Goal: Transaction & Acquisition: Purchase product/service

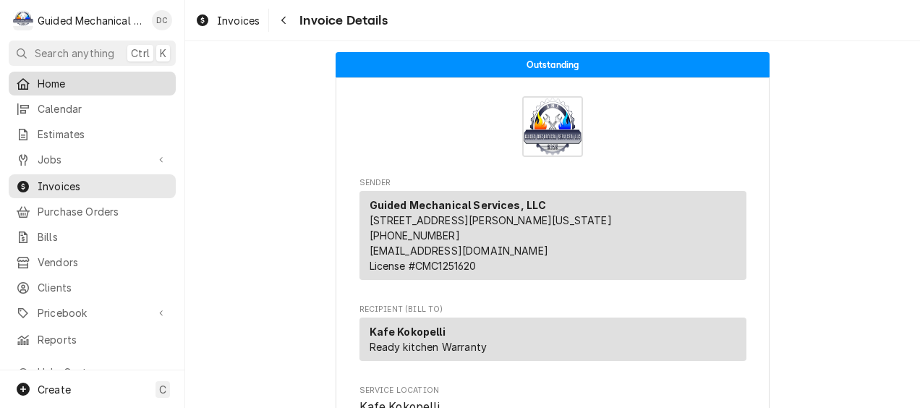
click at [69, 77] on span "Home" at bounding box center [103, 83] width 131 height 15
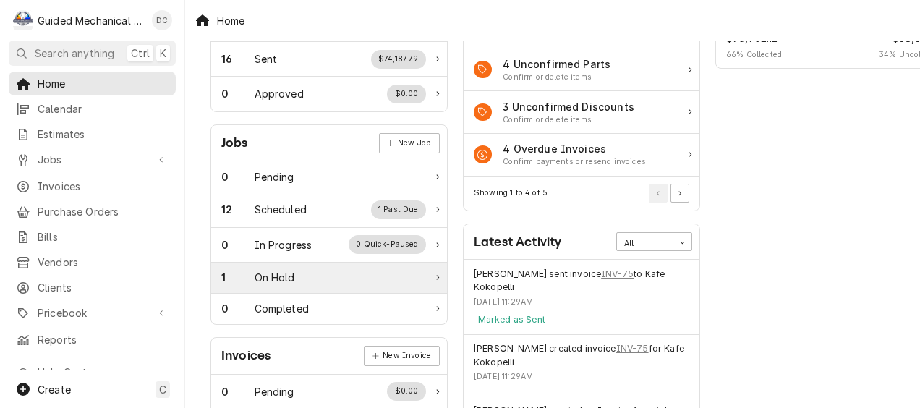
scroll to position [145, 0]
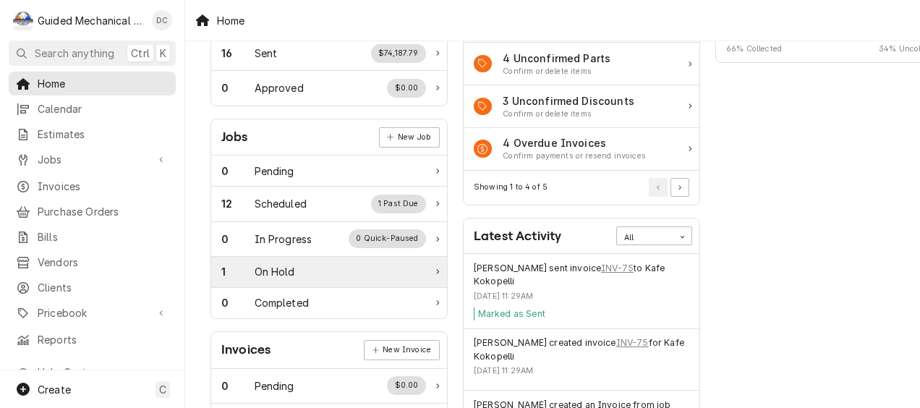
click at [317, 271] on div "1 On Hold" at bounding box center [323, 271] width 205 height 15
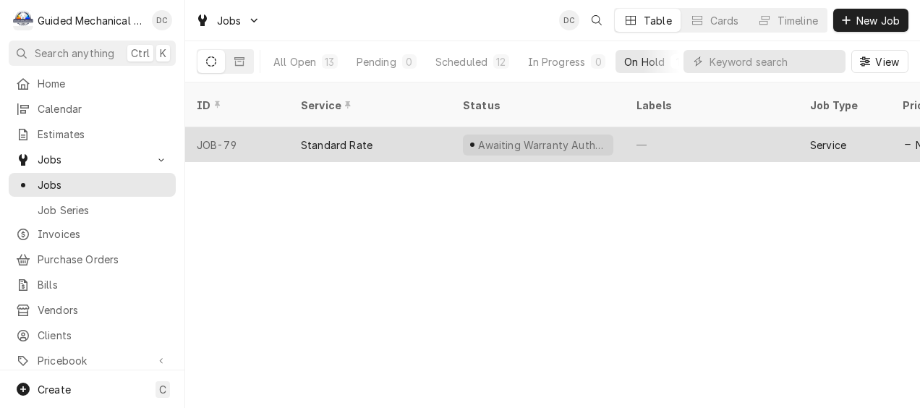
click at [428, 129] on div "Standard Rate" at bounding box center [370, 144] width 162 height 35
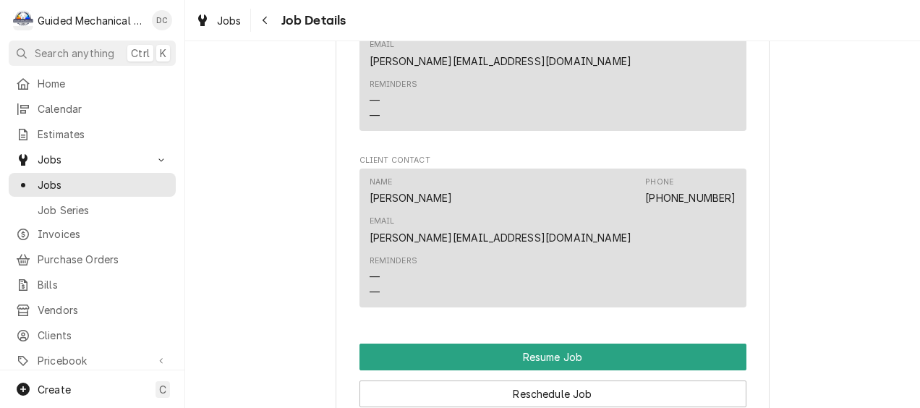
scroll to position [1302, 0]
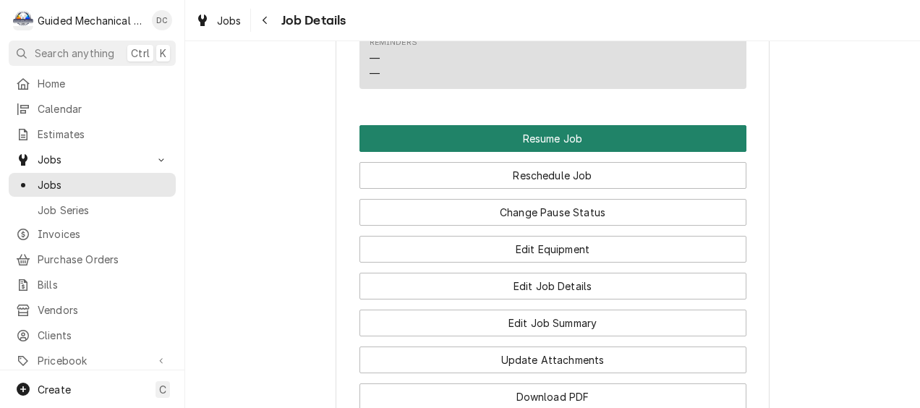
click at [496, 125] on button "Resume Job" at bounding box center [553, 138] width 387 height 27
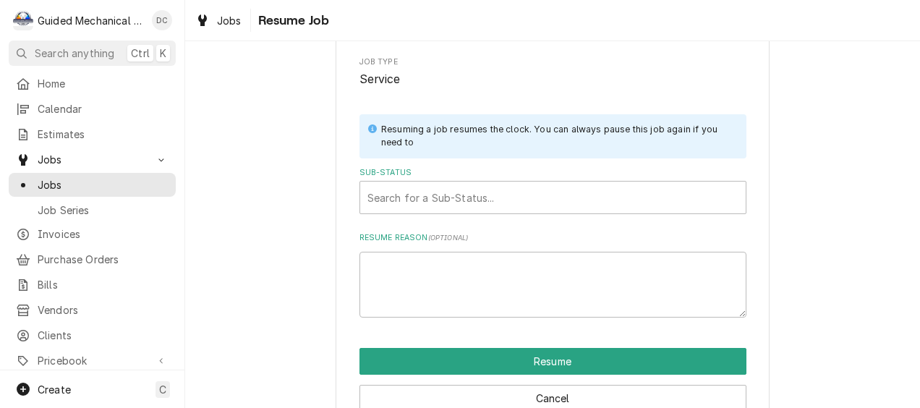
scroll to position [200, 0]
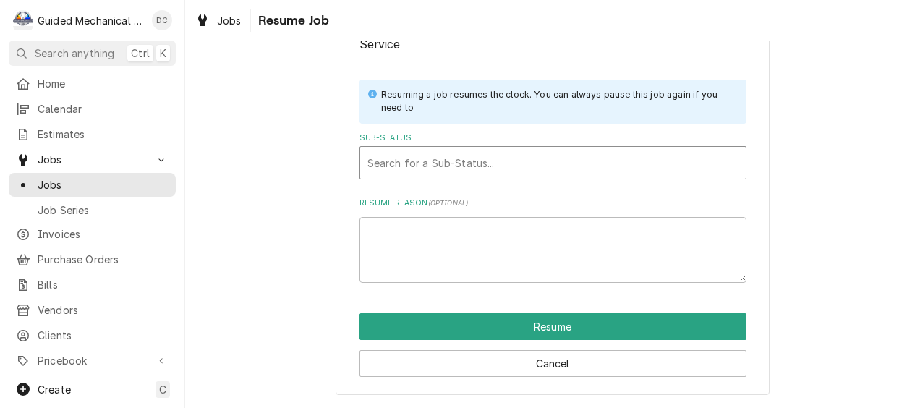
click at [443, 147] on div "Search for a Sub-Status..." at bounding box center [553, 163] width 386 height 32
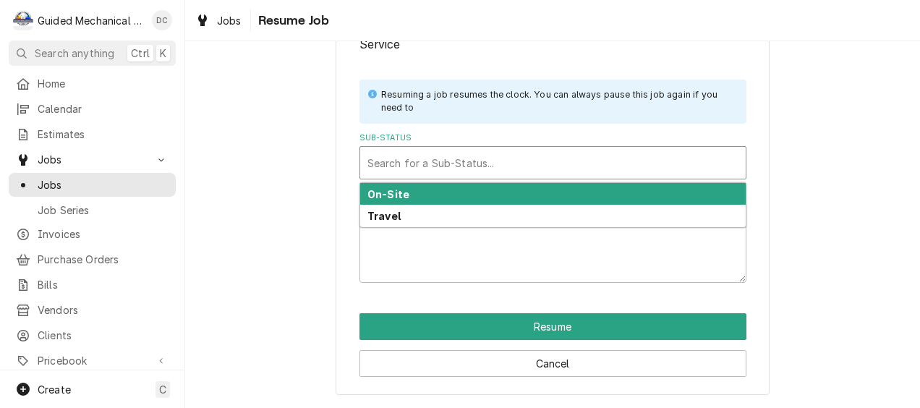
click at [420, 192] on div "On-Site" at bounding box center [553, 194] width 386 height 22
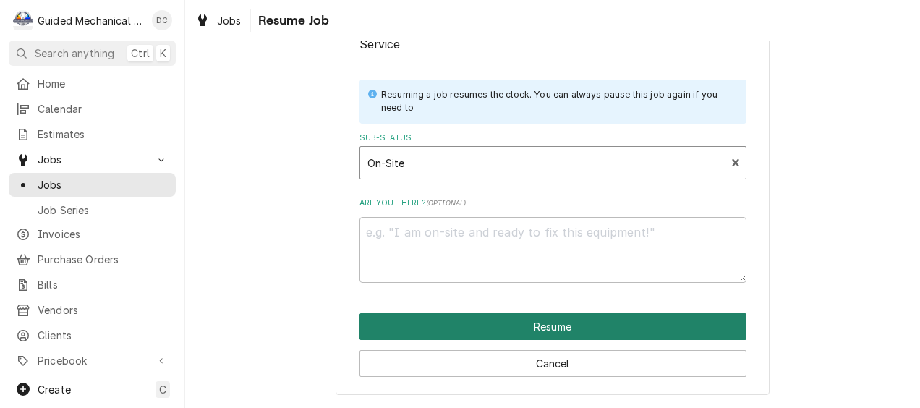
click at [498, 323] on button "Resume" at bounding box center [553, 326] width 387 height 27
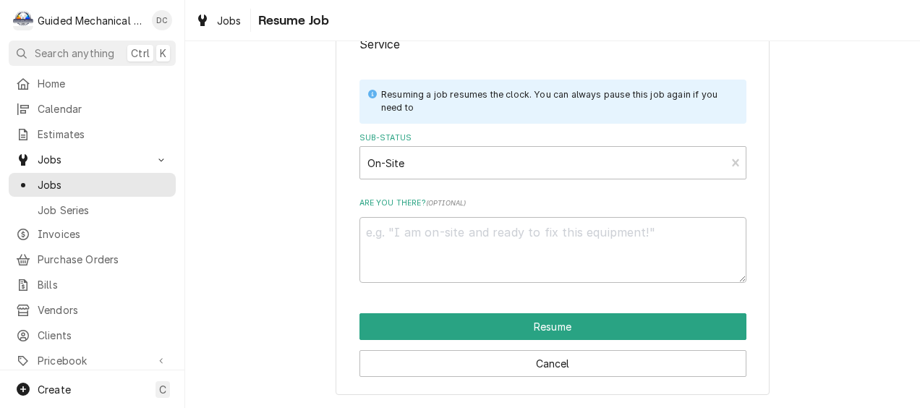
type textarea "x"
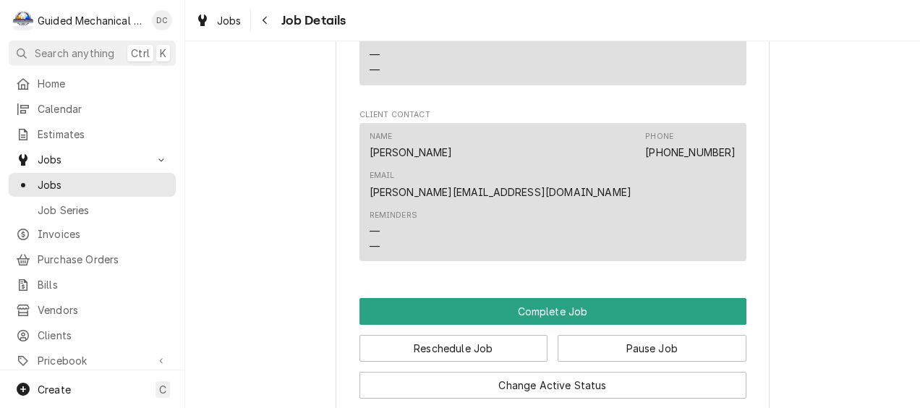
scroll to position [1230, 0]
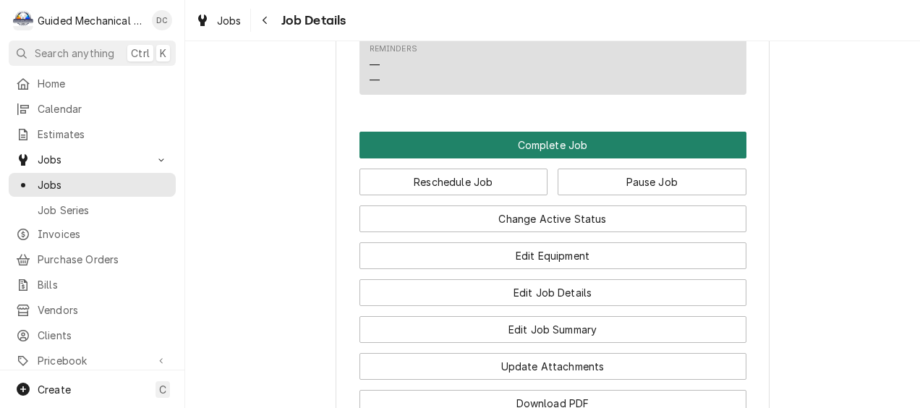
click at [545, 132] on button "Complete Job" at bounding box center [553, 145] width 387 height 27
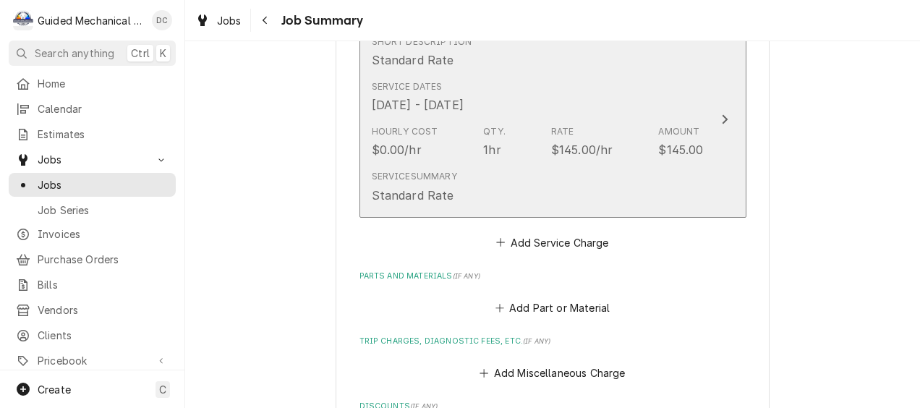
scroll to position [434, 0]
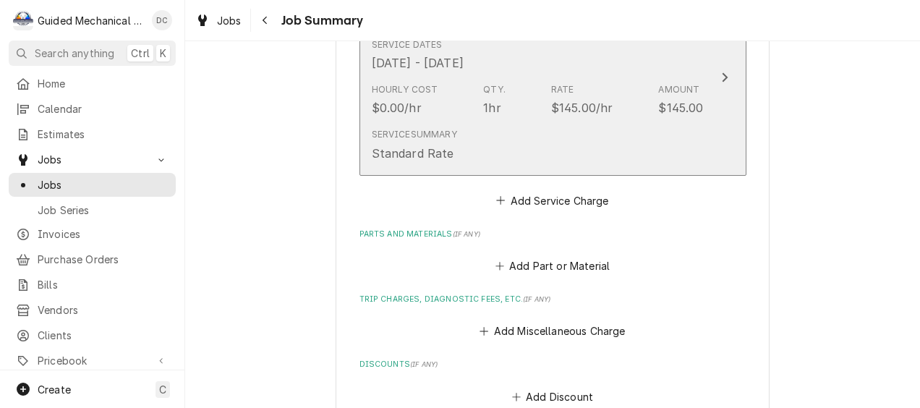
click at [705, 69] on button "Short Description Standard Rate Service Dates Sep 19, 2025 - Sep 26, 2025 Hourl…" at bounding box center [553, 78] width 387 height 196
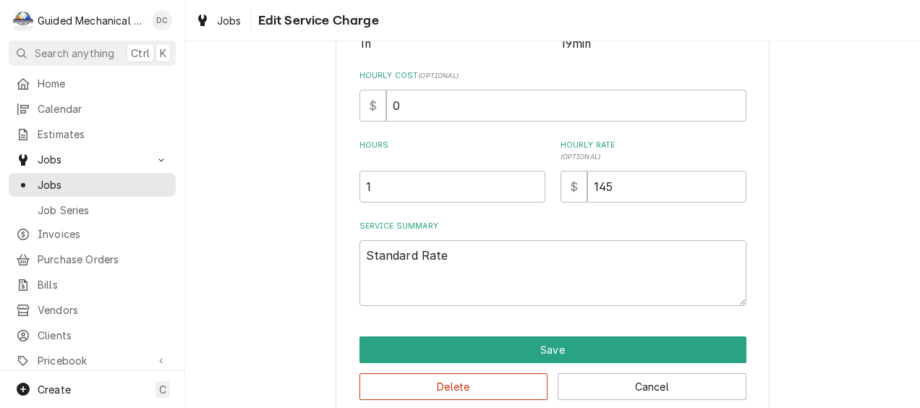
scroll to position [353, 0]
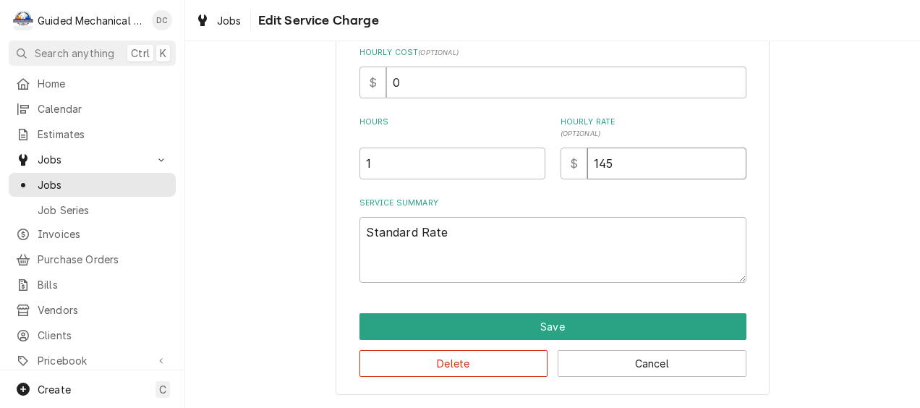
drag, startPoint x: 632, startPoint y: 159, endPoint x: 513, endPoint y: 166, distance: 119.6
click at [513, 166] on div "Hours 1 Hourly Rate ( optional ) $ 145" at bounding box center [553, 147] width 387 height 63
click at [635, 168] on input "145" at bounding box center [666, 164] width 159 height 32
drag, startPoint x: 635, startPoint y: 164, endPoint x: 556, endPoint y: 157, distance: 79.9
click at [561, 157] on div "$ 145" at bounding box center [654, 164] width 186 height 32
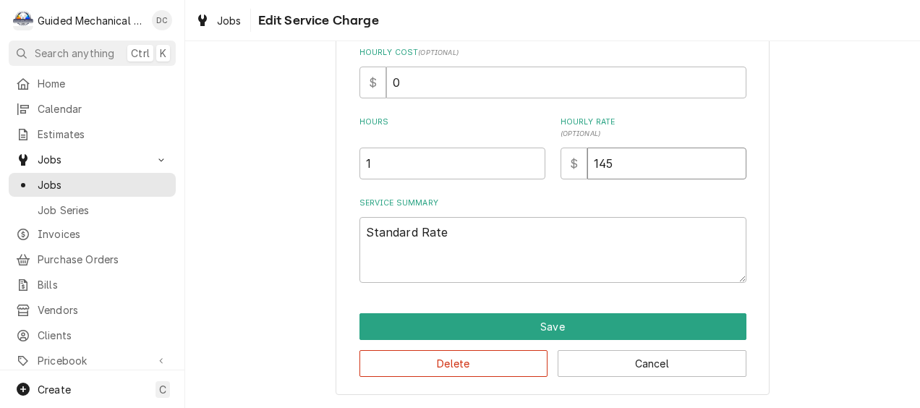
type textarea "x"
type input "1"
type textarea "x"
type input "10"
type textarea "x"
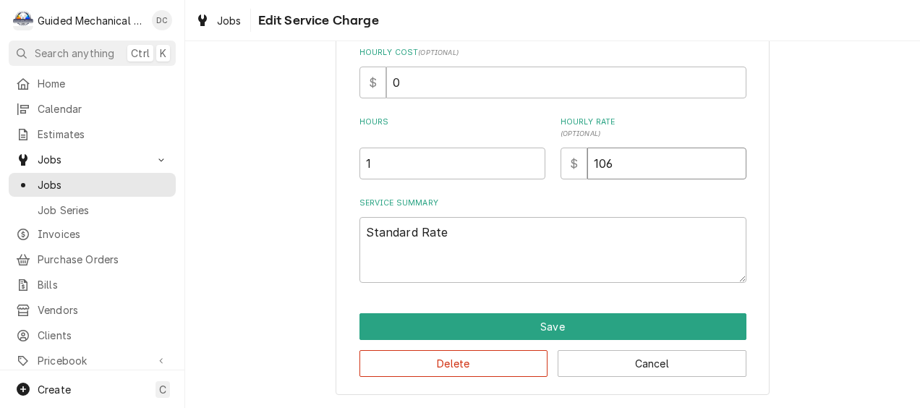
type input "106"
drag, startPoint x: 487, startPoint y: 236, endPoint x: 98, endPoint y: 195, distance: 391.3
click at [98, 195] on div "G Guided Mechanical Services, LLC DC Search anything Ctrl K Home Calendar Estim…" at bounding box center [460, 204] width 920 height 408
type textarea "x"
type textarea "H"
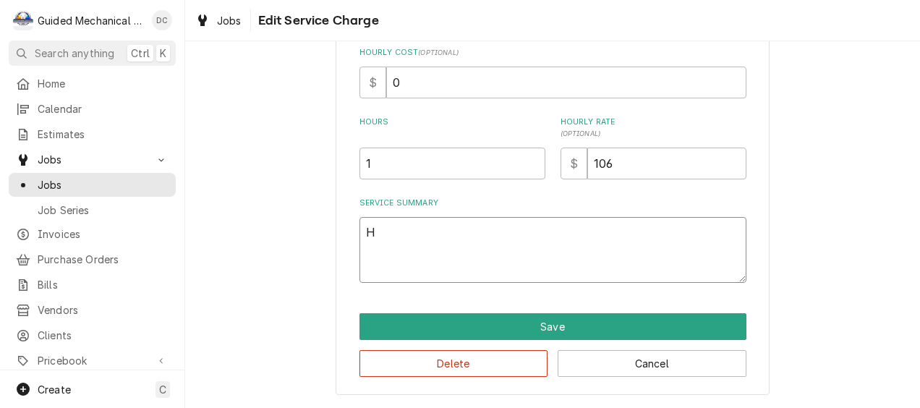
type textarea "x"
type textarea "Ho"
type textarea "x"
type textarea "Hos"
type textarea "x"
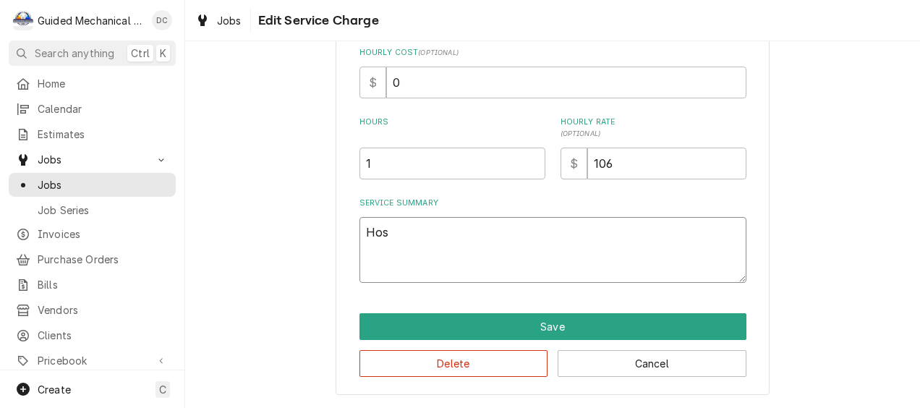
type textarea "Hosh"
type textarea "x"
type textarea "Hoshi"
type textarea "x"
type textarea "Hoshiz"
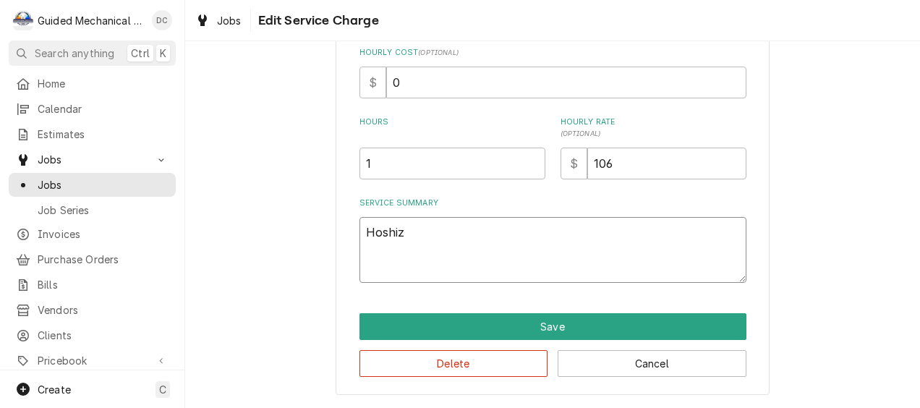
type textarea "x"
type textarea "Hoshiza"
type textarea "x"
type textarea "Hoshizak"
type textarea "x"
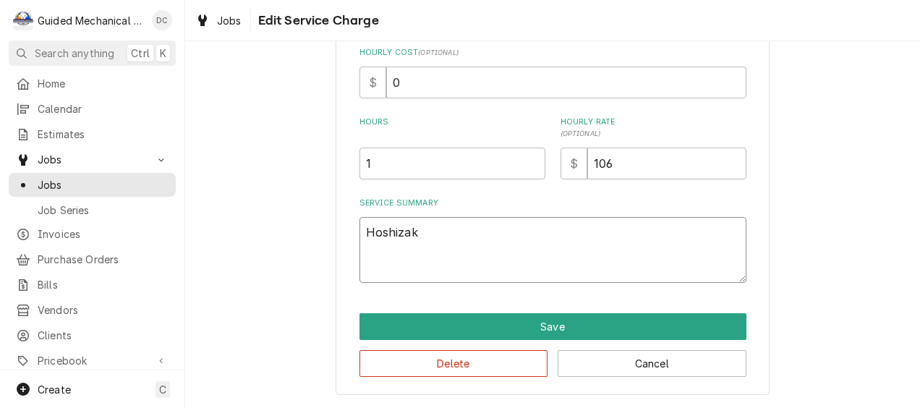
type textarea "Hoshizaki"
type textarea "x"
type textarea "Hoshizaki"
type textarea "x"
type textarea "Hoshizaki M"
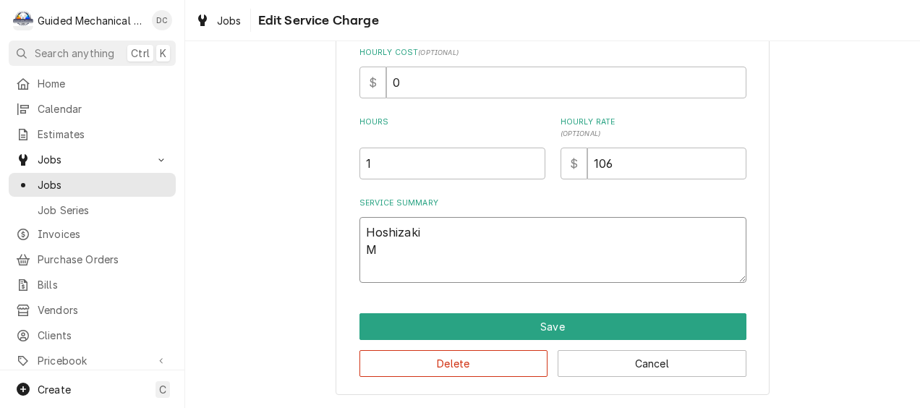
type textarea "x"
type textarea "Hoshizaki"
type textarea "x"
type textarea "Hoshizaki K"
type textarea "x"
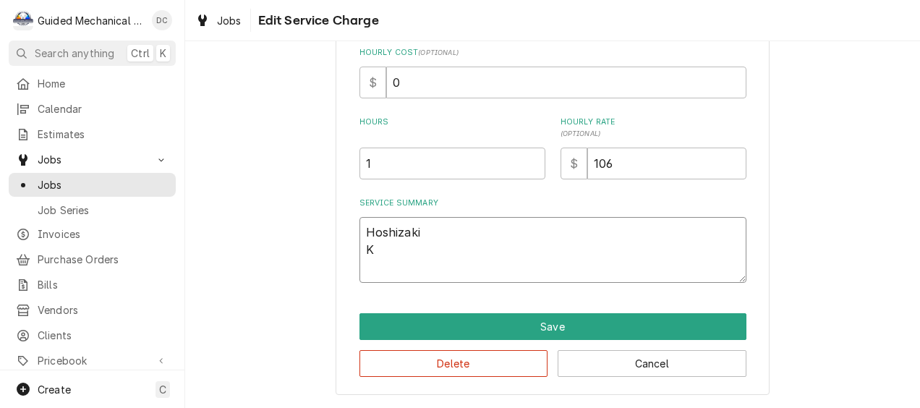
type textarea "Hoshizaki KM"
type textarea "x"
type textarea "Hoshizaki KML"
type textarea "x"
type textarea "Hoshizaki KML-"
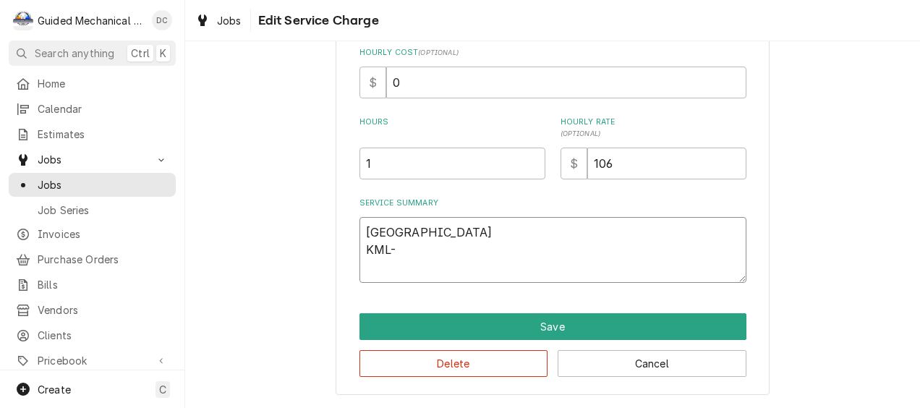
type textarea "x"
type textarea "Hoshizaki KML-5"
type textarea "x"
type textarea "Hoshizaki KML-50"
type textarea "x"
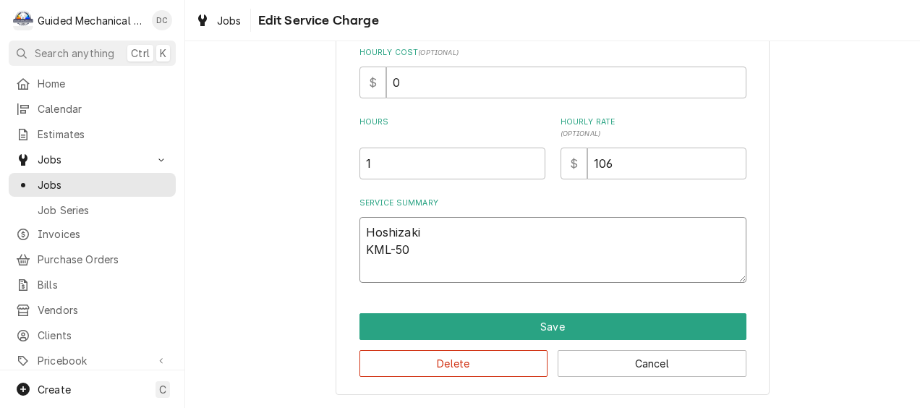
type textarea "Hoshizaki KML-500"
type textarea "x"
type textarea "Hoshizaki KML-500M"
type textarea "x"
type textarea "Hoshizaki KML-500MA"
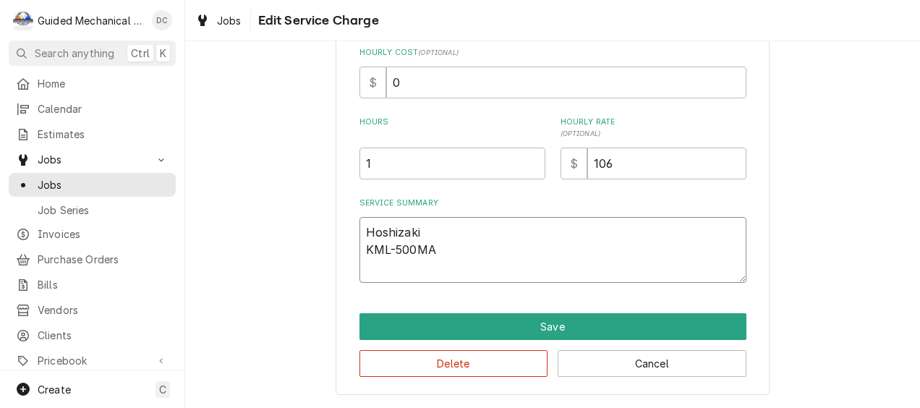
type textarea "x"
type textarea "Hoshizaki KML-500MAJ"
click at [459, 246] on textarea "Hoshizaki KML-500MAJ" at bounding box center [553, 250] width 387 height 66
type textarea "x"
type textarea "Hoshizaki KML-500MAJ"
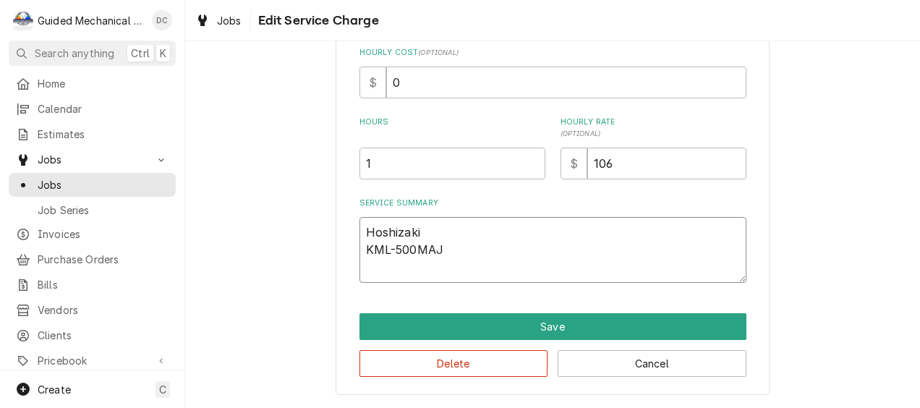
type textarea "x"
type textarea "Hoshizaki KML-500MAJ P"
type textarea "x"
type textarea "Hoshizaki KML-500MAJ P1"
type textarea "x"
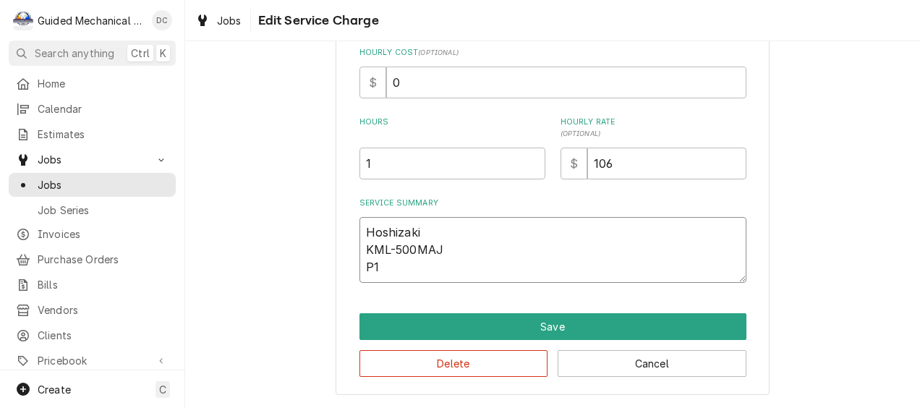
type textarea "Hoshizaki KML-500MAJ P14"
type textarea "x"
type textarea "Hoshizaki KML-500MAJ P148"
type textarea "x"
type textarea "Hoshizaki KML-500MAJ P1486"
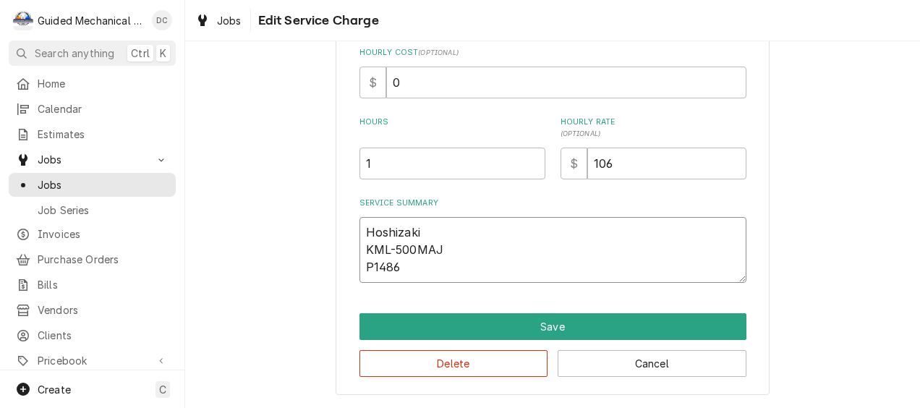
type textarea "x"
type textarea "Hoshizaki KML-500MAJ P14866"
type textarea "x"
type textarea "Hoshizaki KML-500MAJ P14866D"
type textarea "x"
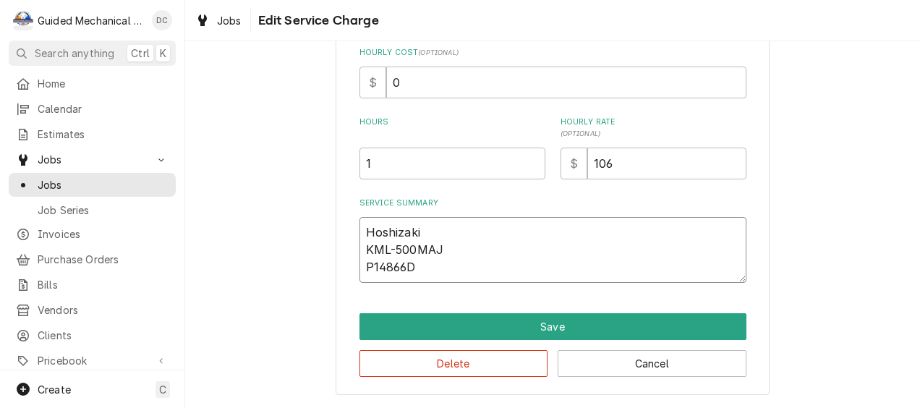
type textarea "Hoshizaki KML-500MAJ P14866D"
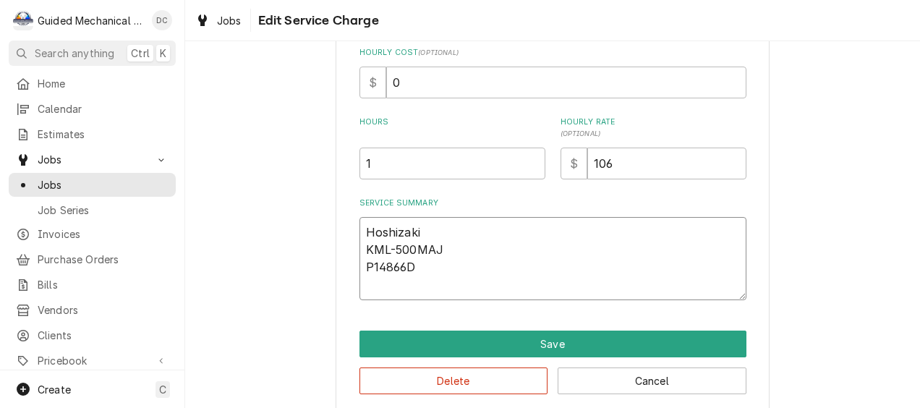
type textarea "x"
type textarea "Hoshizaki KML-500MAJ P14866D"
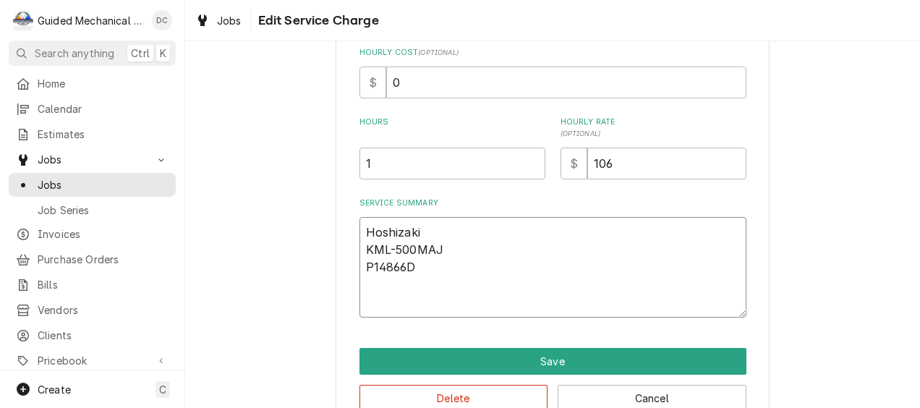
type textarea "x"
type textarea "Hoshizaki KML-500MAJ P14866D"
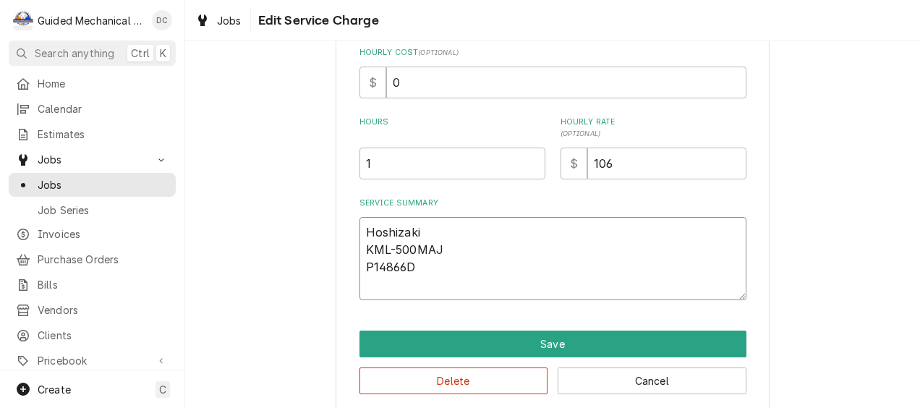
type textarea "x"
type textarea "Hoshizaki KML-500MAJ P14866D P"
type textarea "x"
type textarea "Hoshizaki KML-500MAJ P14866D P#"
click at [412, 288] on textarea "Hoshizaki KML-500MAJ P14866D P#" at bounding box center [553, 258] width 387 height 83
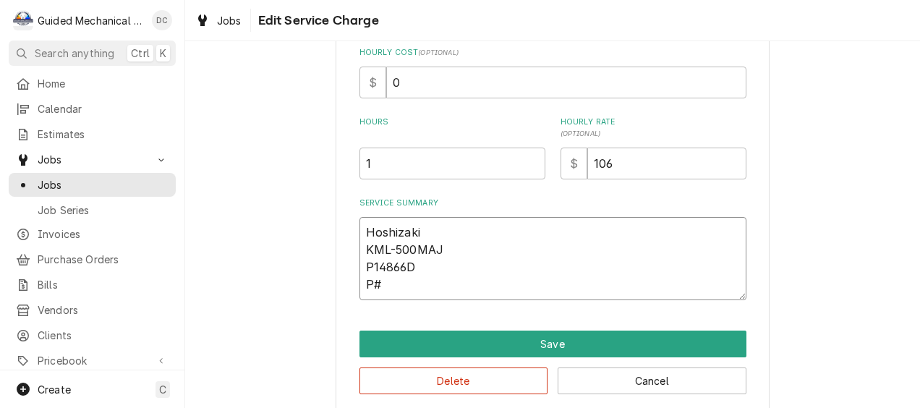
paste textarea "4A6722-05"
type textarea "x"
type textarea "Hoshizaki KML-500MAJ P14866D P#4A6722-05"
type textarea "x"
type textarea "Hoshizaki KML-500MAJ P14866D P#4A6722-05"
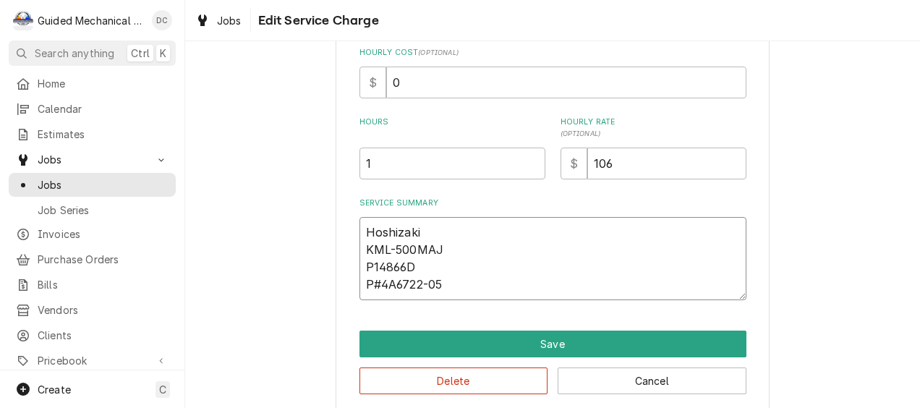
type textarea "x"
type textarea "Hoshizaki KML-500MAJ P14866D P#4A6722-05 i"
type textarea "x"
type textarea "Hoshizaki KML-500MAJ P14866D P#4A6722-05 in"
type textarea "x"
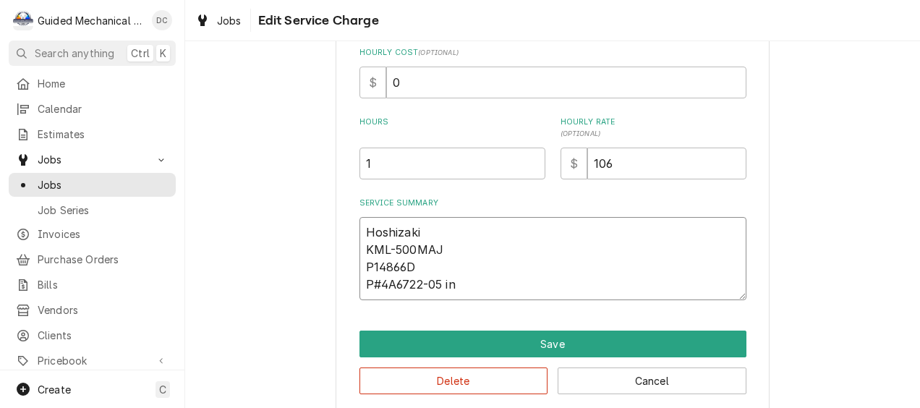
type textarea "Hoshizaki KML-500MAJ P14866D P#4A6722-05 inl"
type textarea "x"
type textarea "Hoshizaki KML-500MAJ P14866D P#4A6722-05 inle"
type textarea "x"
type textarea "Hoshizaki KML-500MAJ P14866D P#4A6722-05 inlet"
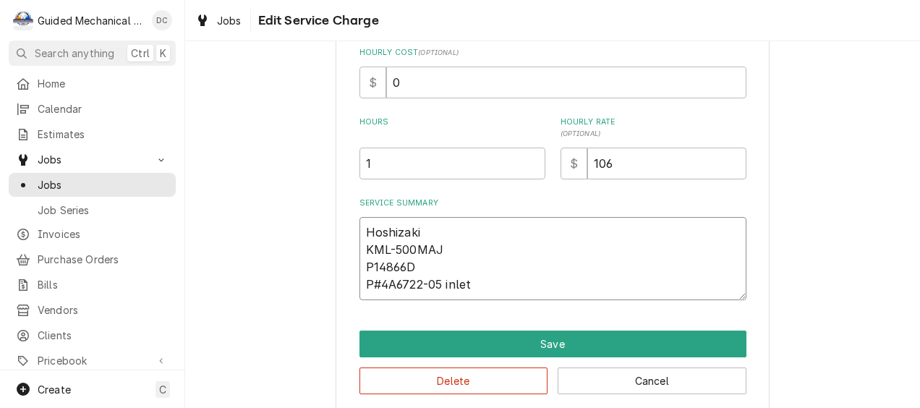
type textarea "x"
type textarea "Hoshizaki KML-500MAJ P14866D P#4A6722-05 inlet"
type textarea "x"
type textarea "Hoshizaki KML-500MAJ P14866D P#4A6722-05 inlet w"
type textarea "x"
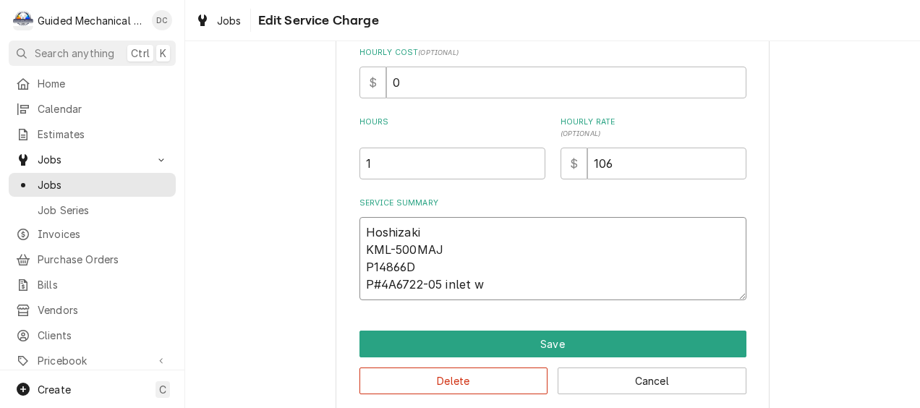
type textarea "Hoshizaki KML-500MAJ P14866D P#4A6722-05 inlet wa"
type textarea "x"
type textarea "Hoshizaki KML-500MAJ P14866D P#4A6722-05 inlet wat"
type textarea "x"
type textarea "Hoshizaki KML-500MAJ P14866D P#4A6722-05 inlet wate"
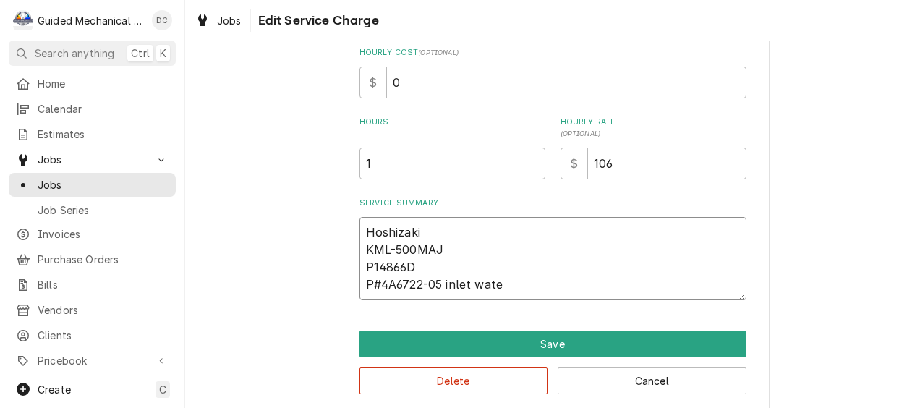
type textarea "x"
type textarea "Hoshizaki KML-500MAJ P14866D P#4A6722-05 inlet water"
type textarea "x"
type textarea "Hoshizaki KML-500MAJ P14866D P#4A6722-05 inlet waterv"
type textarea "x"
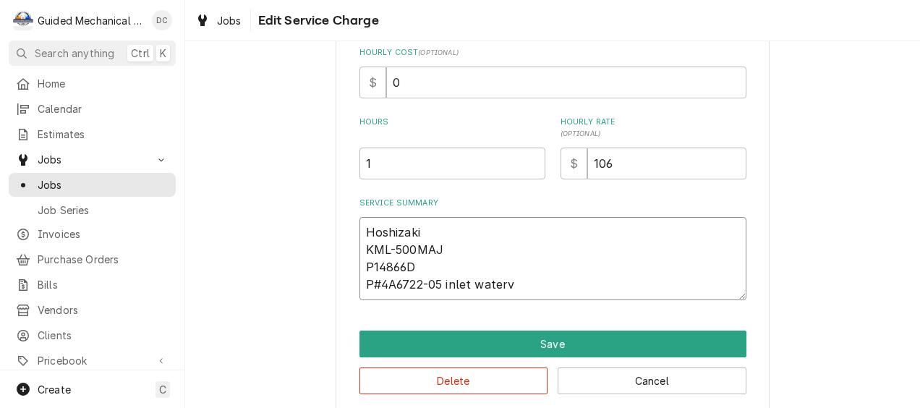
type textarea "Hoshizaki KML-500MAJ P14866D P#4A6722-05 inlet waterva"
type textarea "x"
type textarea "Hoshizaki KML-500MAJ P14866D P#4A6722-05 inlet waterval"
type textarea "x"
type textarea "Hoshizaki KML-500MAJ P14866D P#4A6722-05 inlet watervalv"
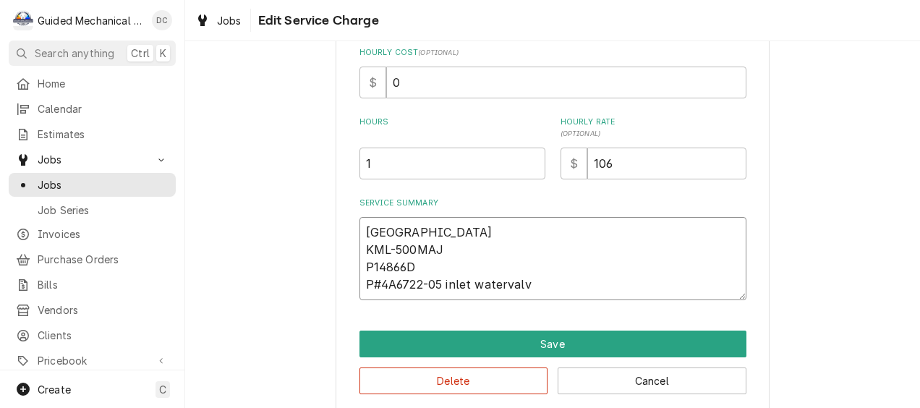
type textarea "x"
type textarea "Hoshizaki KML-500MAJ P14866D P#4A6722-05 inlet watervalve"
type textarea "x"
type textarea "Hoshizaki KML-500MAJ P14866D P#4A6722-05 inlet water valve"
type textarea "x"
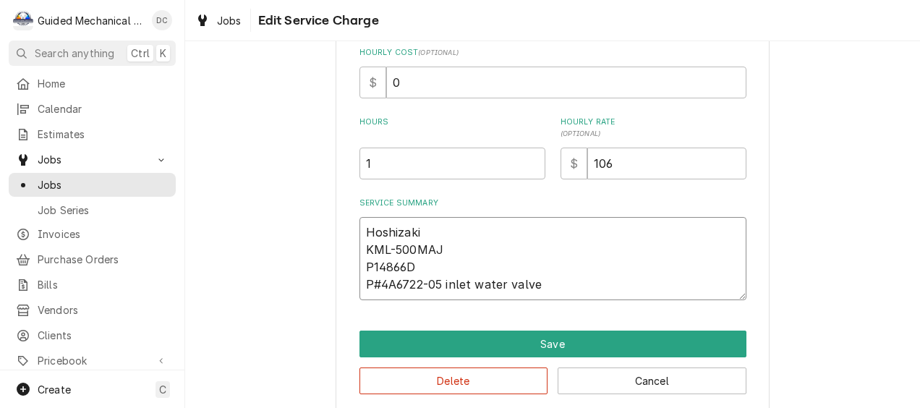
type textarea "Hoshizaki KML-500MAJ P14866D P#4A6722-05 inlet water valve"
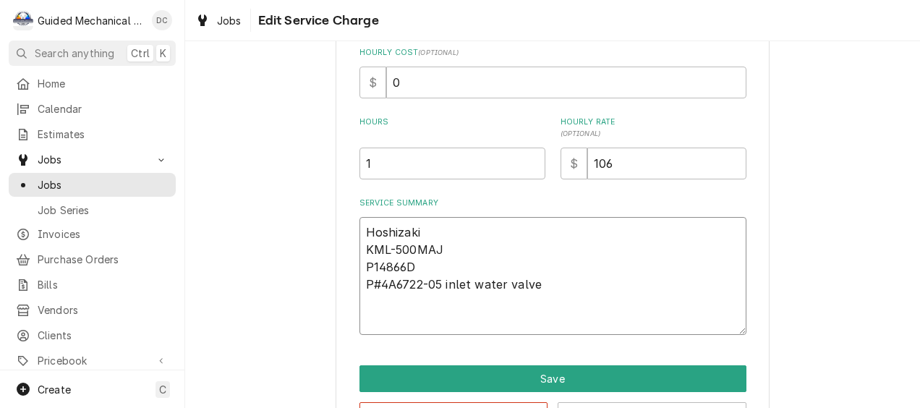
type textarea "x"
type textarea "Hoshizaki KML-500MAJ P14866D P#4A6722-05 inlet water valve"
type textarea "x"
type textarea "Hoshizaki KML-500MAJ P14866D P#4A6722-05 inlet water valve C"
type textarea "x"
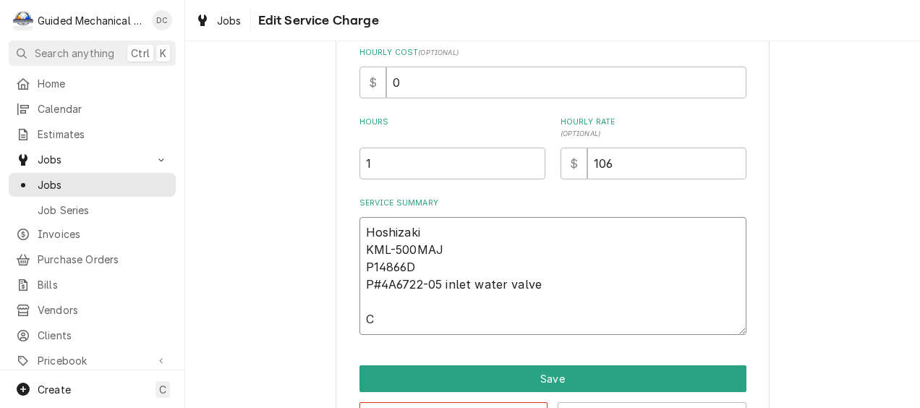
type textarea "Hoshizaki KML-500MAJ P14866D P#4A6722-05 inlet water valve Ch"
type textarea "x"
type textarea "Hoshizaki KML-500MAJ P14866D P#4A6722-05 inlet water valve Che"
type textarea "x"
type textarea "Hoshizaki KML-500MAJ P14866D P#4A6722-05 inlet water valve Chec"
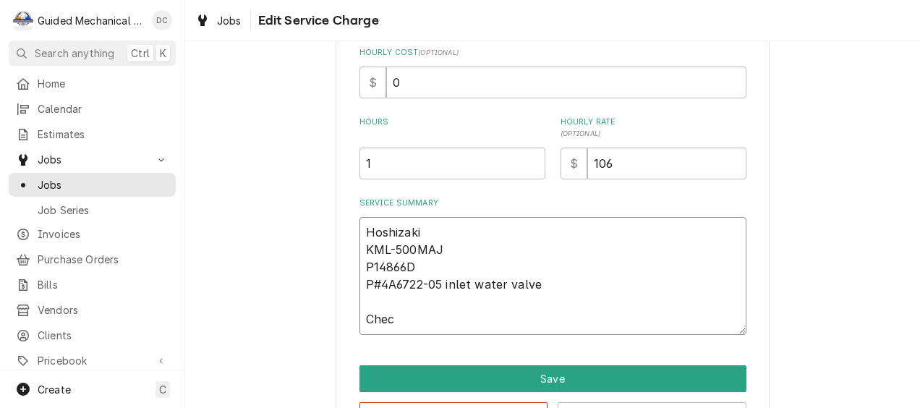
type textarea "x"
type textarea "Hoshizaki KML-500MAJ P14866D P#4A6722-05 inlet water valve Check"
type textarea "x"
type textarea "Hoshizaki KML-500MAJ P14866D P#4A6722-05 inlet water valve Checke"
type textarea "x"
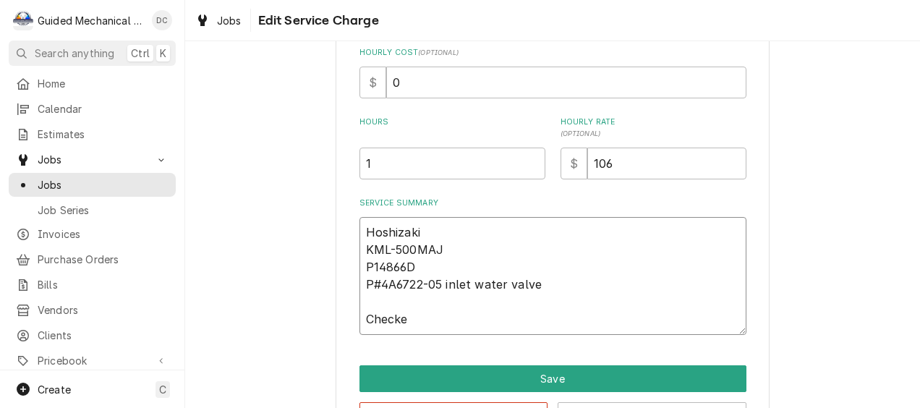
type textarea "Hoshizaki KML-500MAJ P14866D P#4A6722-05 inlet water valve Checked"
type textarea "x"
type textarea "Hoshizaki KML-500MAJ P14866D P#4A6722-05 inlet water valve Checked"
type textarea "x"
type textarea "Hoshizaki KML-500MAJ P14866D P#4A6722-05 inlet water valve Checked s"
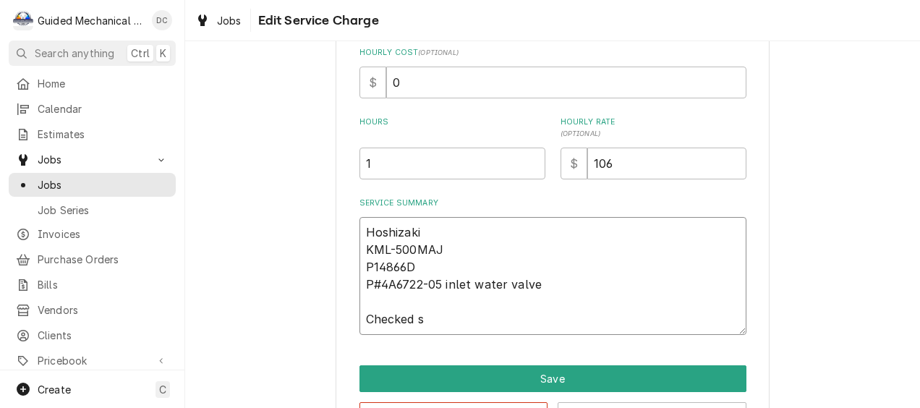
type textarea "x"
type textarea "Hoshizaki KML-500MAJ P14866D P#4A6722-05 inlet water valve Checked sy"
type textarea "x"
type textarea "Hoshizaki KML-500MAJ P14866D P#4A6722-05 inlet water valve Checked sys"
type textarea "x"
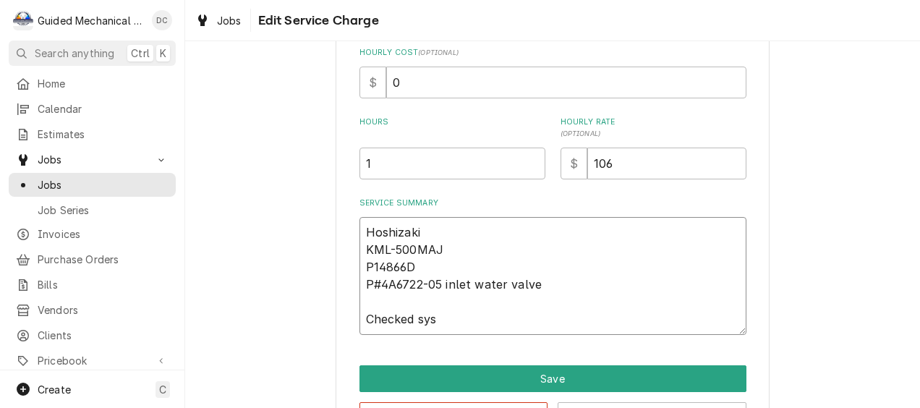
type textarea "Hoshizaki KML-500MAJ P14866D P#4A6722-05 inlet water valve Checked syst"
type textarea "x"
type textarea "Hoshizaki KML-500MAJ P14866D P#4A6722-05 inlet water valve Checked syste"
type textarea "x"
type textarea "Hoshizaki KML-500MAJ P14866D P#4A6722-05 inlet water valve Checked system"
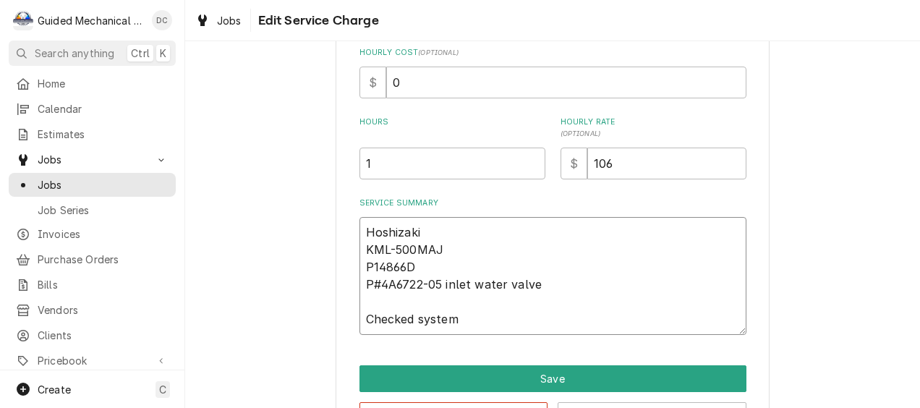
type textarea "x"
type textarea "Hoshizaki KML-500MAJ P14866D P#4A6722-05 inlet water valve Checked system"
type textarea "x"
type textarea "Hoshizaki KML-500MAJ P14866D P#4A6722-05 inlet water valve Checked system d"
type textarea "x"
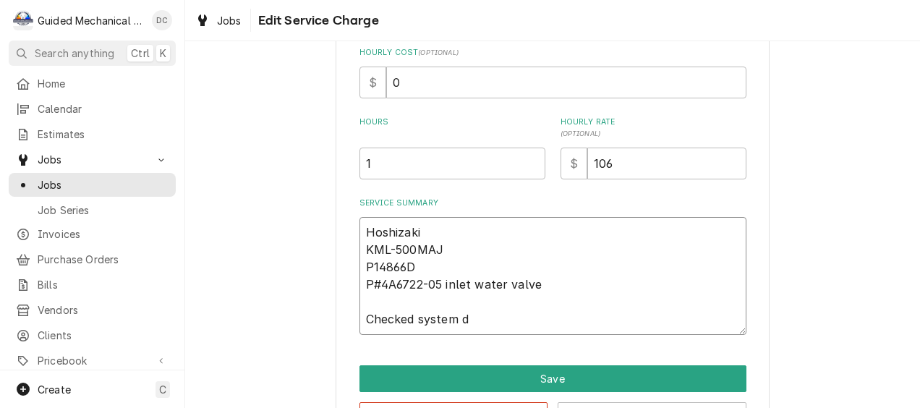
type textarea "Hoshizaki KML-500MAJ P14866D P#4A6722-05 inlet water valve Checked system du"
type textarea "x"
type textarea "Hoshizaki KML-500MAJ P14866D P#4A6722-05 inlet water valve Checked system dur"
type textarea "x"
type textarea "Hoshizaki KML-500MAJ P14866D P#4A6722-05 inlet water valve Checked system duri"
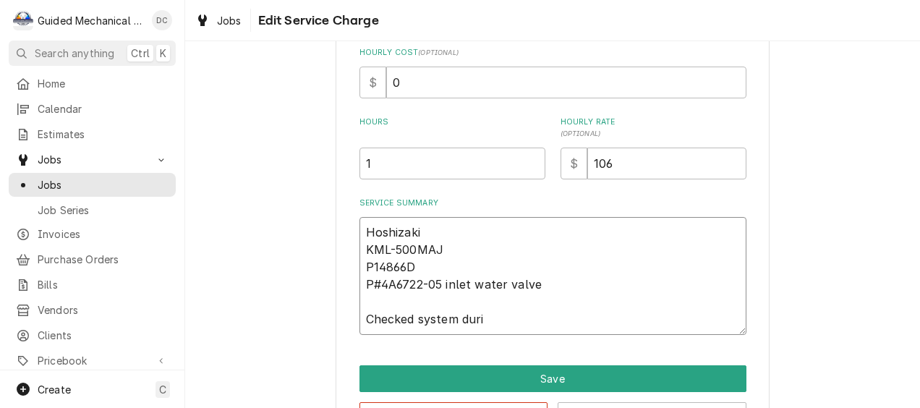
type textarea "x"
type textarea "Hoshizaki KML-500MAJ P14866D P#4A6722-05 inlet water valve Checked system durin"
type textarea "x"
type textarea "Hoshizaki KML-500MAJ P14866D P#4A6722-05 inlet water valve Checked system during"
type textarea "x"
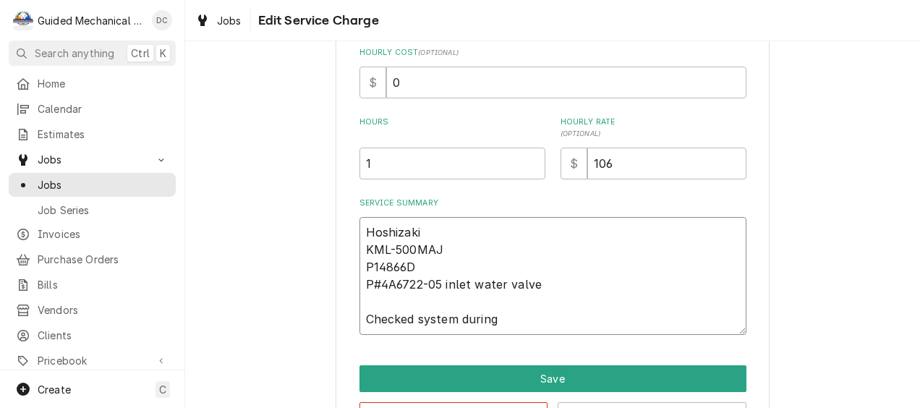
type textarea "Hoshizaki KML-500MAJ P14866D P#4A6722-05 inlet water valve Checked system during"
type textarea "x"
type textarea "Hoshizaki KML-500MAJ P14866D P#4A6722-05 inlet water valve Checked system durin…"
type textarea "x"
type textarea "Hoshizaki KML-500MAJ P14866D P#4A6722-05 inlet water valve Checked system durin…"
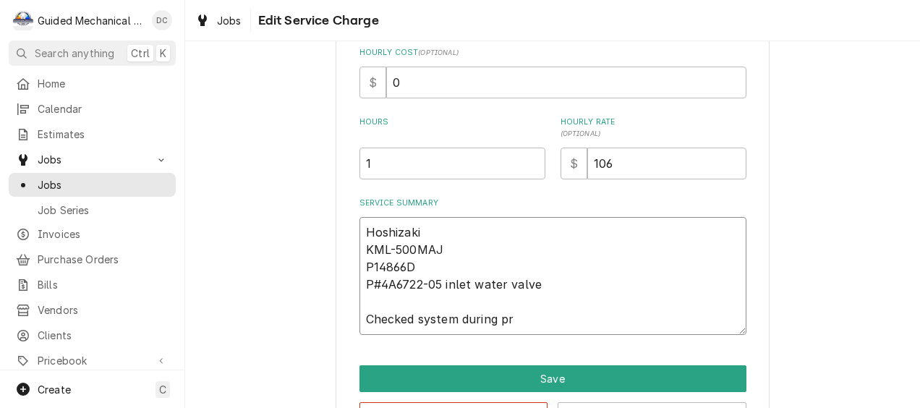
type textarea "x"
type textarea "Hoshizaki KML-500MAJ P14866D P#4A6722-05 inlet water valve Checked system durin…"
type textarea "x"
type textarea "Hoshizaki KML-500MAJ P14866D P#4A6722-05 inlet water valve Checked system durin…"
type textarea "x"
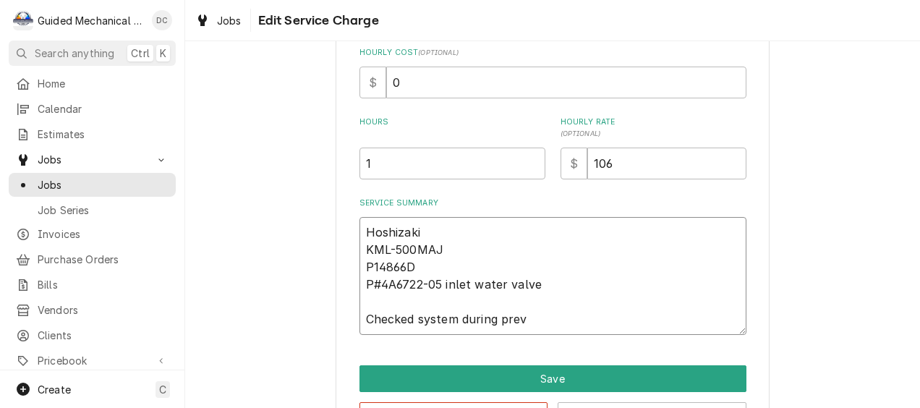
type textarea "Hoshizaki KML-500MAJ P14866D P#4A6722-05 inlet water valve Checked system durin…"
type textarea "x"
type textarea "Hoshizaki KML-500MAJ P14866D P#4A6722-05 inlet water valve Checked system durin…"
type textarea "x"
type textarea "Hoshizaki KML-500MAJ P14866D P#4A6722-05 inlet water valve Checked system durin…"
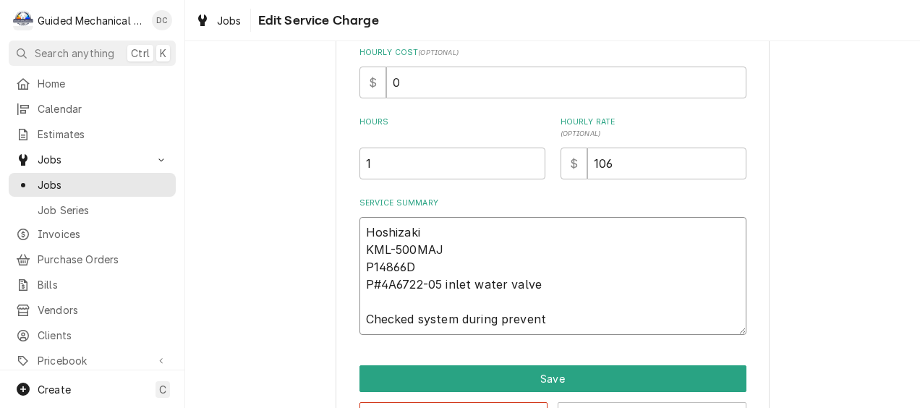
type textarea "x"
type textarea "Hoshizaki KML-500MAJ P14866D P#4A6722-05 inlet water valve Checked system durin…"
type textarea "x"
type textarea "Hoshizaki KML-500MAJ P14866D P#4A6722-05 inlet water valve Checked system durin…"
type textarea "x"
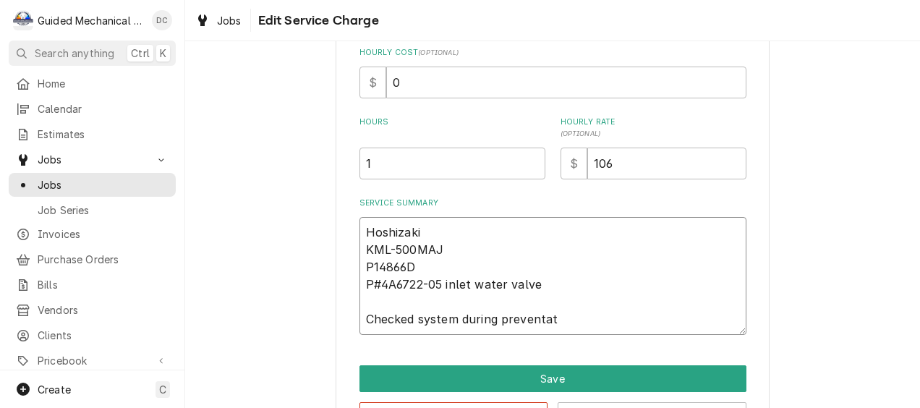
type textarea "Hoshizaki KML-500MAJ P14866D P#4A6722-05 inlet water valve Checked system durin…"
type textarea "x"
type textarea "Hoshizaki KML-500MAJ P14866D P#4A6722-05 inlet water valve Checked system durin…"
type textarea "x"
type textarea "Hoshizaki KML-500MAJ P14866D P#4A6722-05 inlet water valve Checked system durin…"
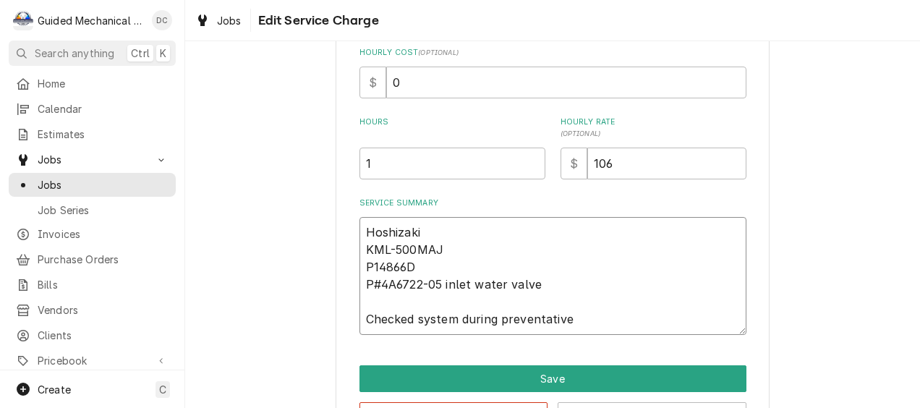
type textarea "x"
type textarea "Hoshizaki KML-500MAJ P14866D P#4A6722-05 inlet water valve Checked system durin…"
type textarea "x"
type textarea "Hoshizaki KML-500MAJ P14866D P#4A6722-05 inlet water valve Checked system durin…"
type textarea "x"
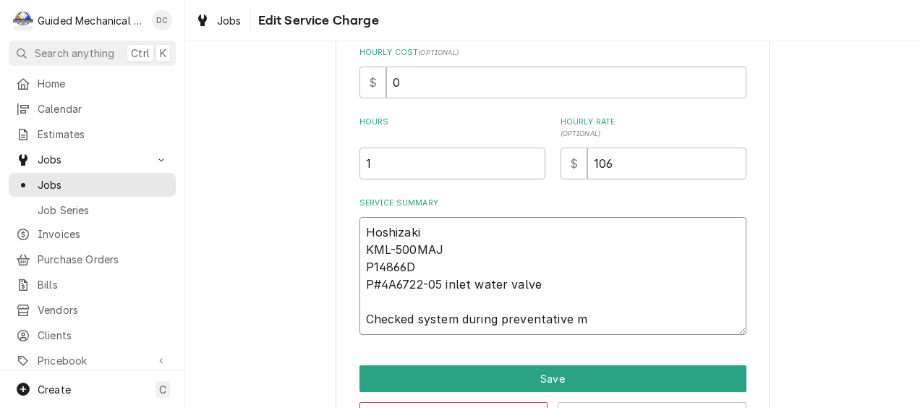
type textarea "Hoshizaki KML-500MAJ P14866D P#4A6722-05 inlet water valve Checked system durin…"
type textarea "x"
type textarea "Hoshizaki KML-500MAJ P14866D P#4A6722-05 inlet water valve Checked system durin…"
type textarea "x"
type textarea "Hoshizaki KML-500MAJ P14866D P#4A6722-05 inlet water valve Checked system durin…"
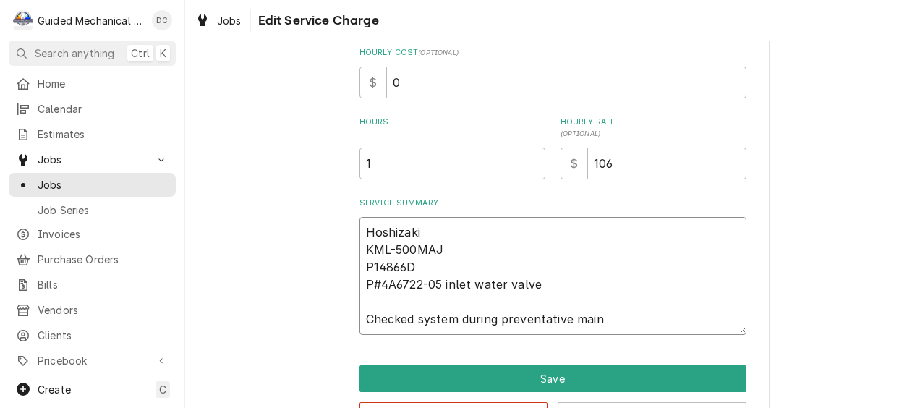
type textarea "x"
type textarea "Hoshizaki KML-500MAJ P14866D P#4A6722-05 inlet water valve Checked system durin…"
type textarea "x"
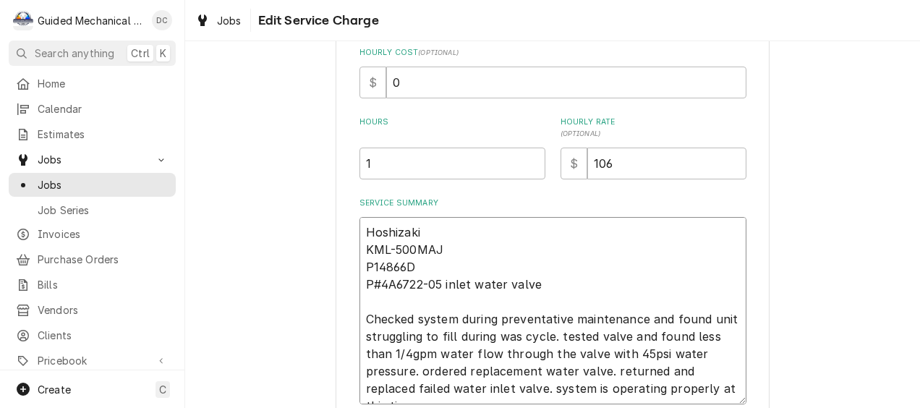
click at [554, 369] on textarea "Hoshizaki KML-500MAJ P14866D P#4A6722-05 inlet water valve Checked system durin…" at bounding box center [553, 310] width 387 height 187
click at [679, 251] on textarea "Hoshizaki KML-500MAJ P14866D P#4A6722-05 inlet water valve Checked system durin…" at bounding box center [553, 310] width 387 height 187
click at [556, 332] on textarea "Hoshizaki KML-500MAJ P14866D P#4A6722-05 inlet water valve Checked system durin…" at bounding box center [553, 310] width 387 height 187
click at [418, 373] on textarea "Hoshizaki KML-500MAJ P14866D P#4A6722-05 inlet water valve Checked system durin…" at bounding box center [553, 310] width 387 height 187
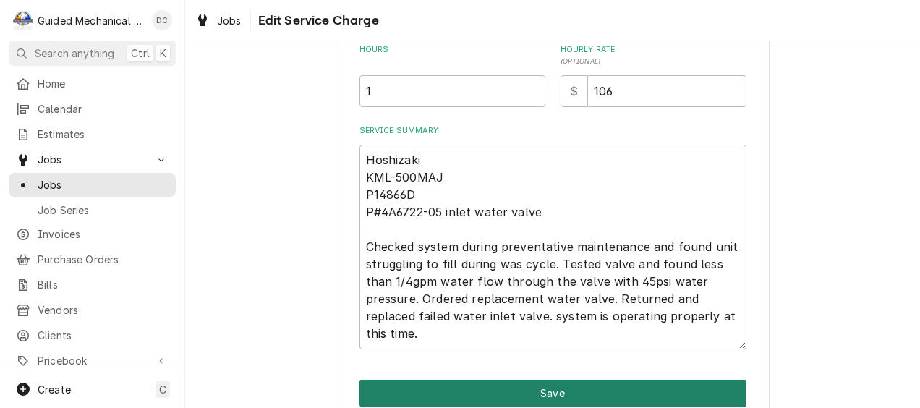
click at [615, 389] on button "Save" at bounding box center [553, 393] width 387 height 27
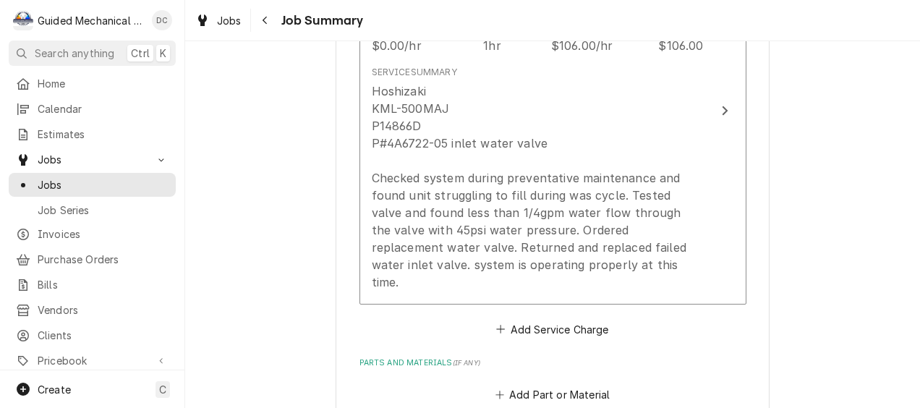
scroll to position [579, 0]
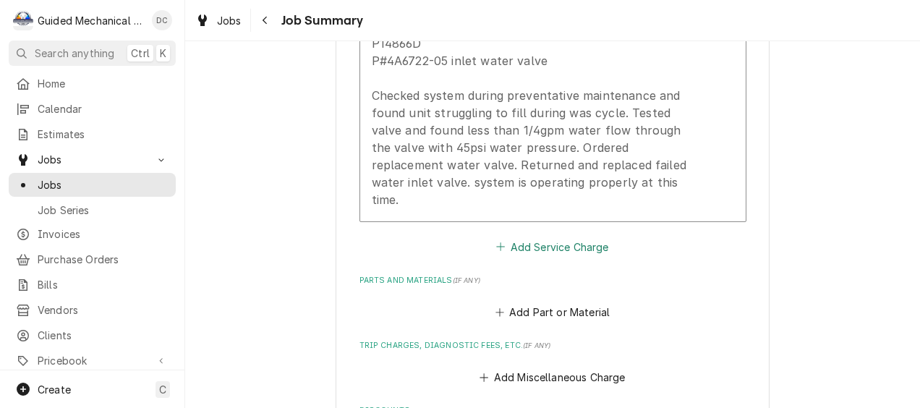
click at [548, 237] on button "Add Service Charge" at bounding box center [552, 247] width 117 height 20
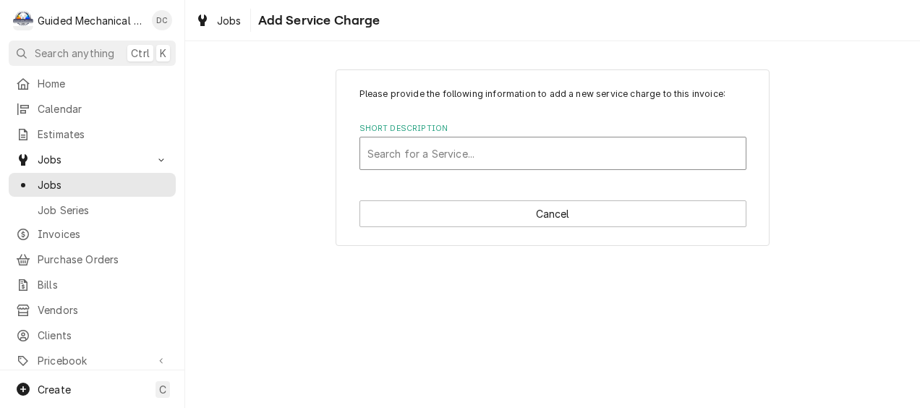
click at [485, 154] on div "Short Description" at bounding box center [553, 153] width 371 height 26
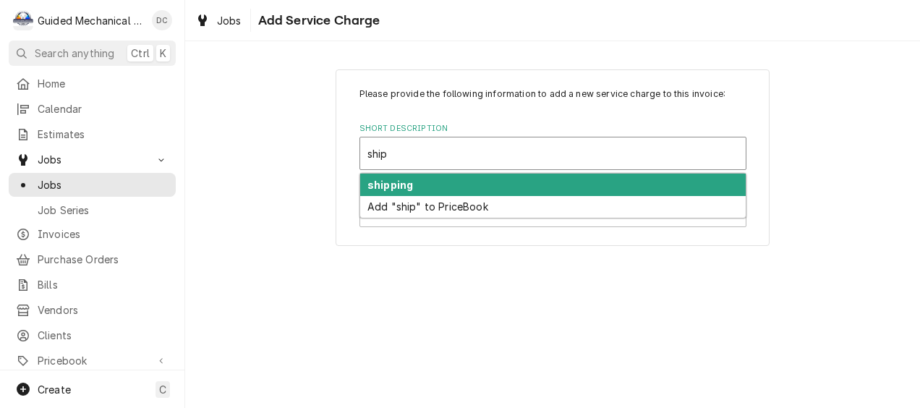
click at [521, 179] on div "shipping" at bounding box center [553, 185] width 386 height 22
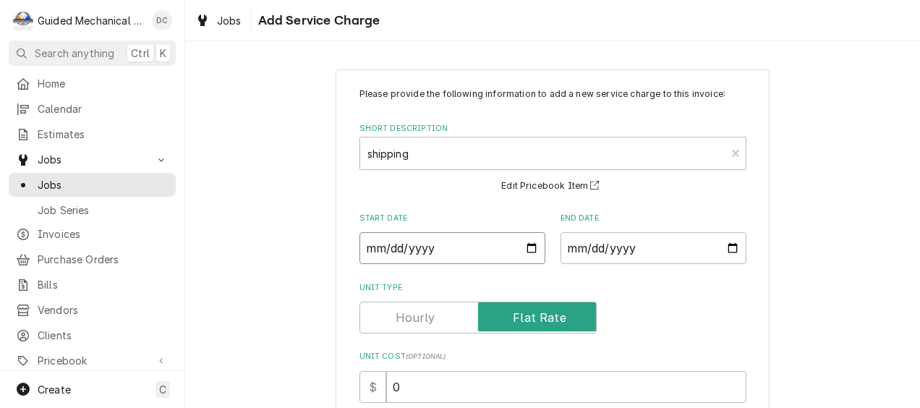
click at [524, 251] on input "Start Date" at bounding box center [453, 248] width 186 height 32
click at [713, 243] on input "End Date" at bounding box center [654, 248] width 186 height 32
click at [731, 247] on input "End Date" at bounding box center [654, 248] width 186 height 32
click at [528, 246] on input "2025-09-16" at bounding box center [453, 248] width 186 height 32
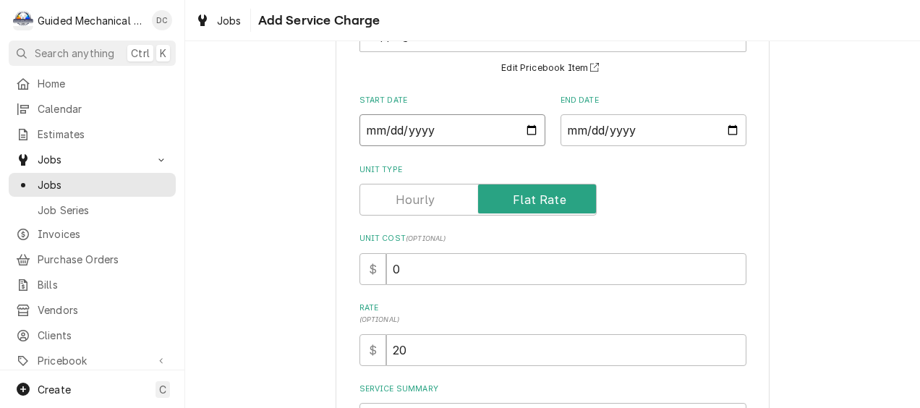
scroll to position [145, 0]
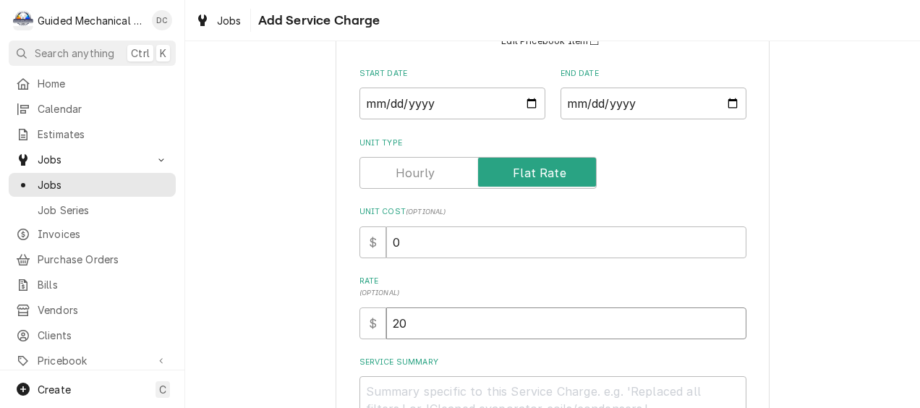
drag, startPoint x: 465, startPoint y: 318, endPoint x: 320, endPoint y: 305, distance: 146.0
click at [319, 305] on div "Please provide the following information to add a new service charge to this in…" at bounding box center [552, 221] width 735 height 619
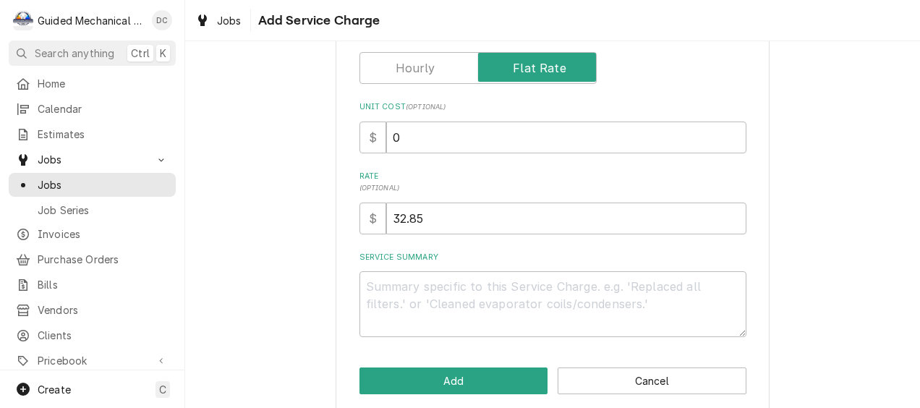
scroll to position [267, 0]
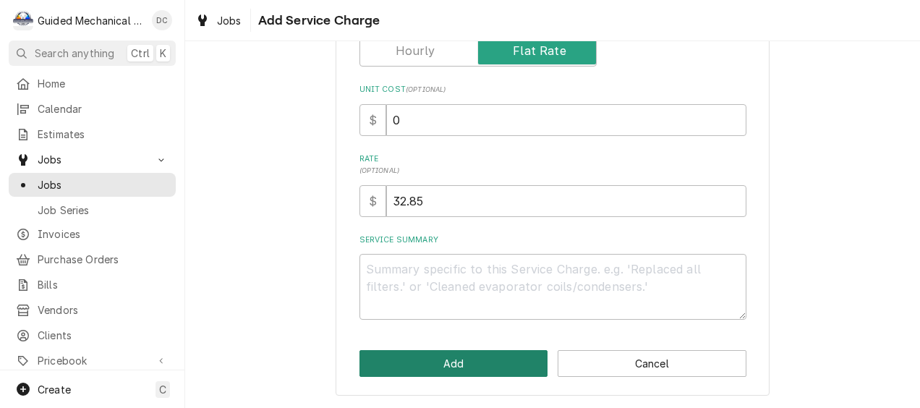
click at [462, 357] on button "Add" at bounding box center [454, 363] width 189 height 27
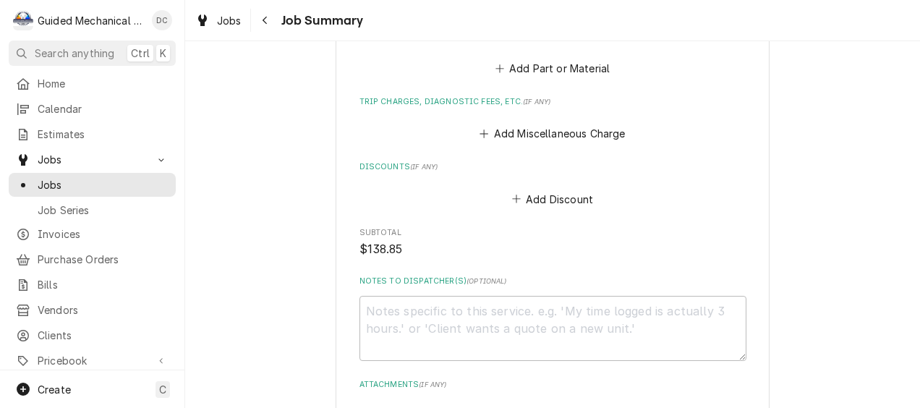
scroll to position [1039, 0]
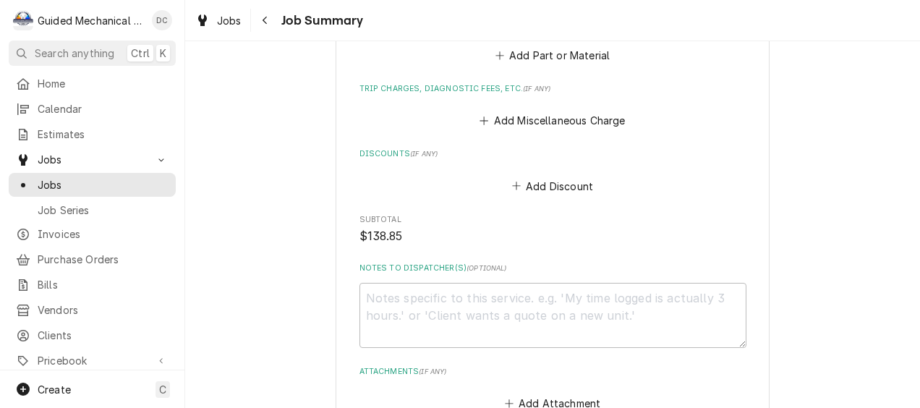
drag, startPoint x: 754, startPoint y: 195, endPoint x: 779, endPoint y: 185, distance: 27.3
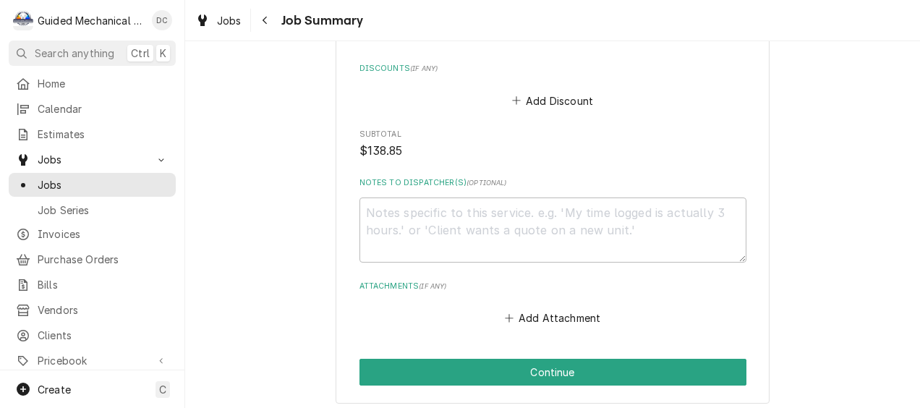
scroll to position [1184, 0]
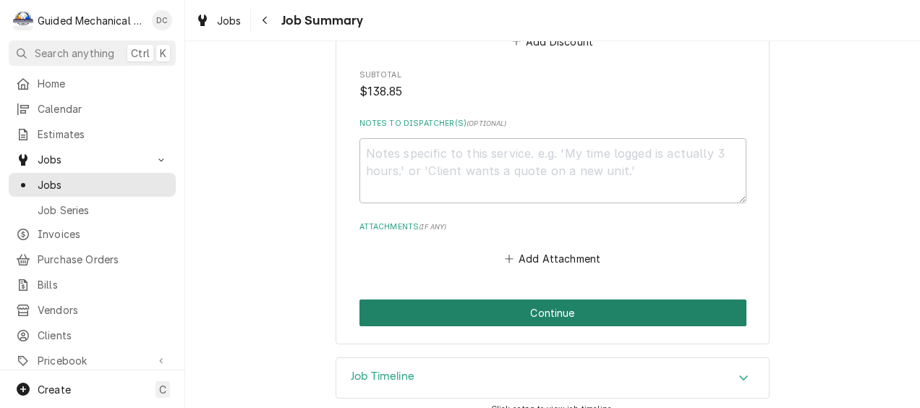
click at [651, 299] on button "Continue" at bounding box center [553, 312] width 387 height 27
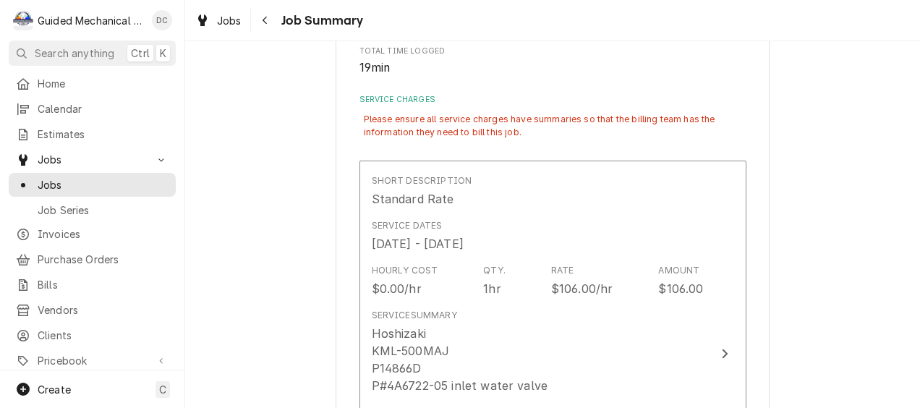
scroll to position [280, 0]
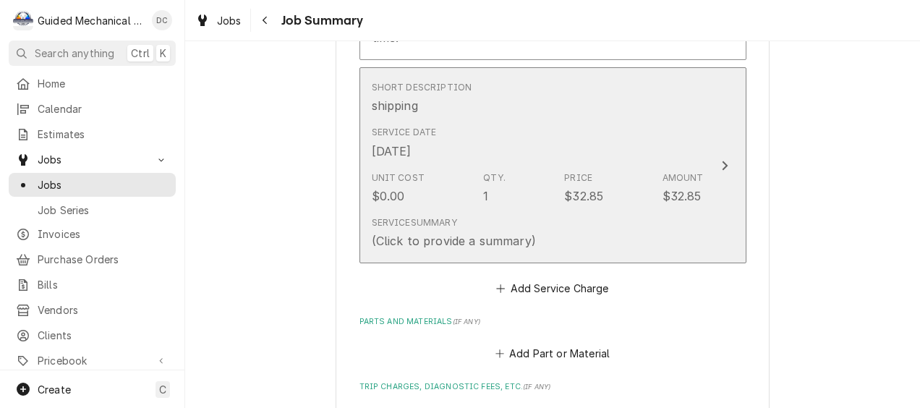
click at [595, 120] on div "Service Date Sep 19, 2025" at bounding box center [538, 142] width 332 height 45
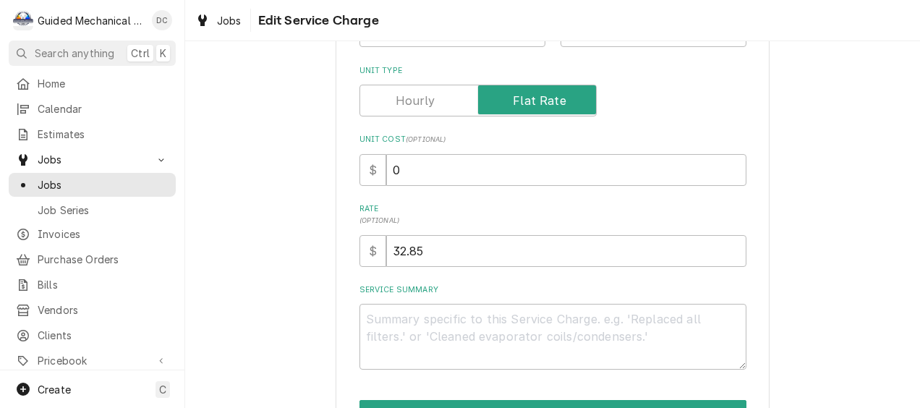
scroll to position [289, 0]
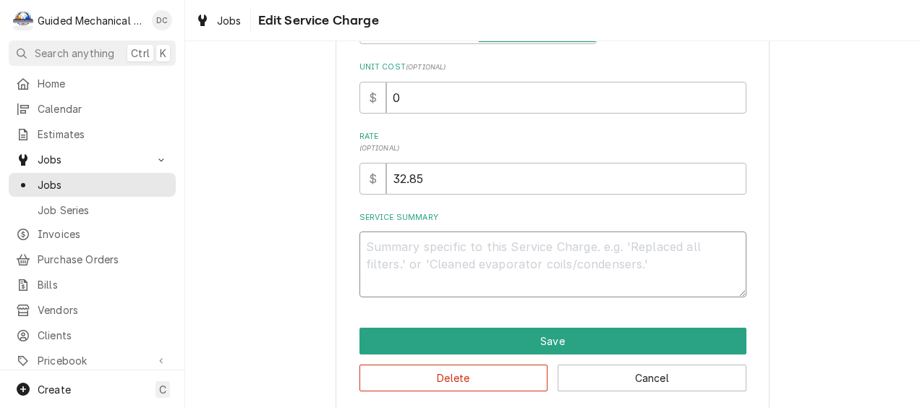
click at [483, 247] on textarea "Service Summary" at bounding box center [553, 264] width 387 height 66
click at [320, 236] on div "Use the fields below to edit this service charge Short Description shipping Edi…" at bounding box center [552, 94] width 735 height 655
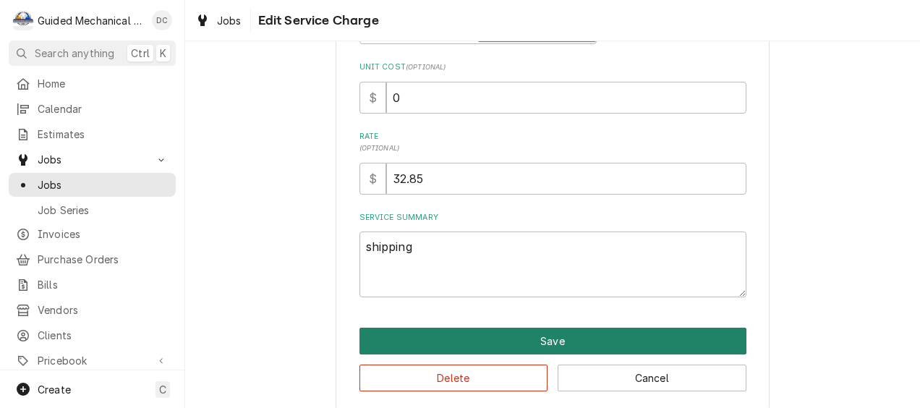
click at [467, 337] on button "Save" at bounding box center [553, 341] width 387 height 27
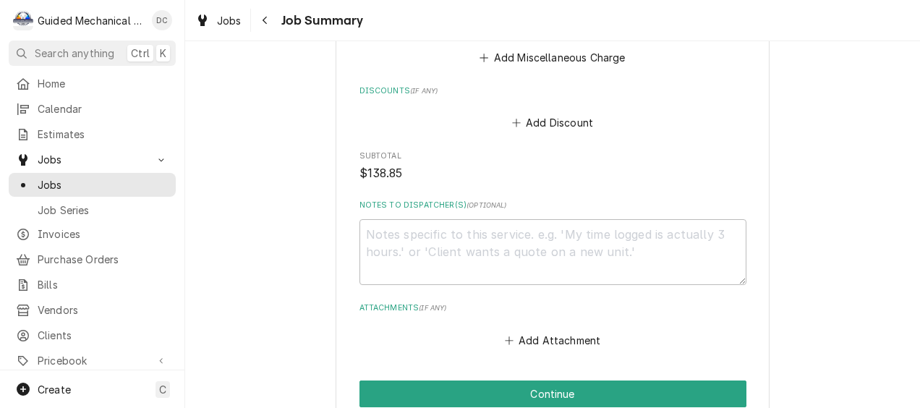
scroll to position [1220, 0]
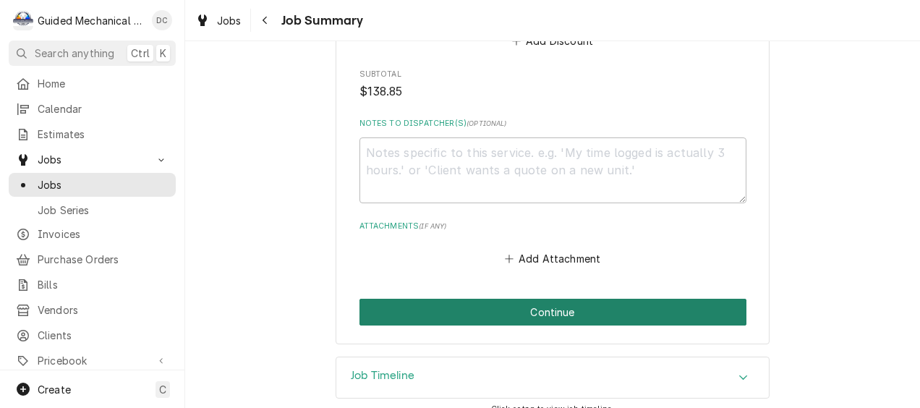
click at [467, 299] on button "Continue" at bounding box center [553, 312] width 387 height 27
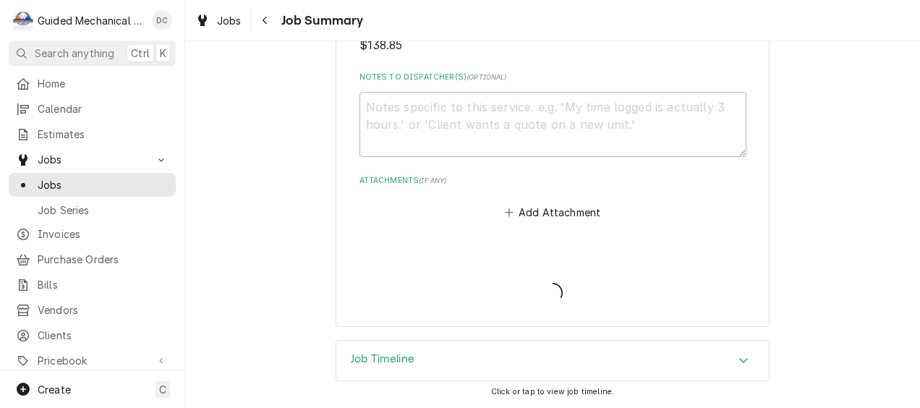
scroll to position [1184, 0]
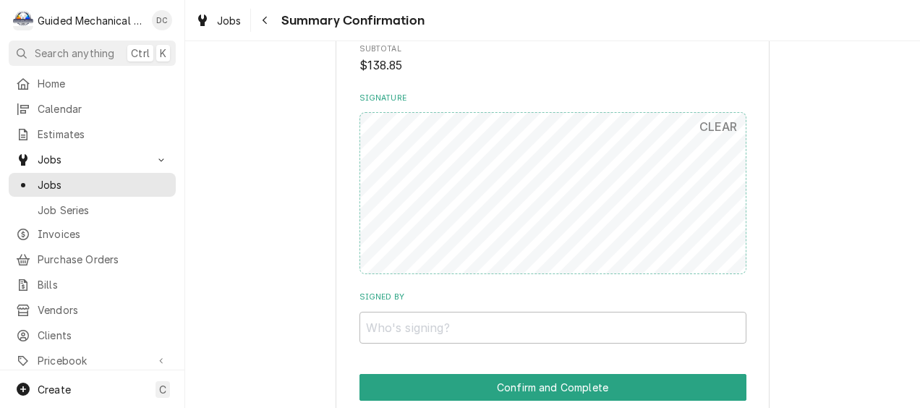
scroll to position [1178, 0]
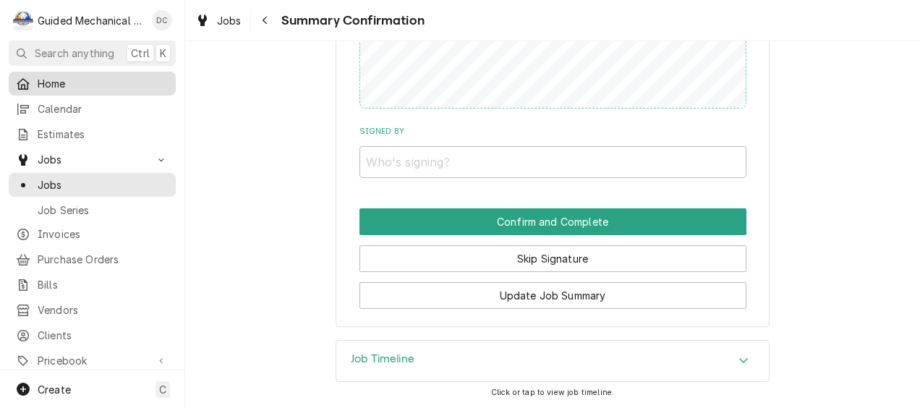
click at [61, 80] on span "Home" at bounding box center [103, 83] width 131 height 15
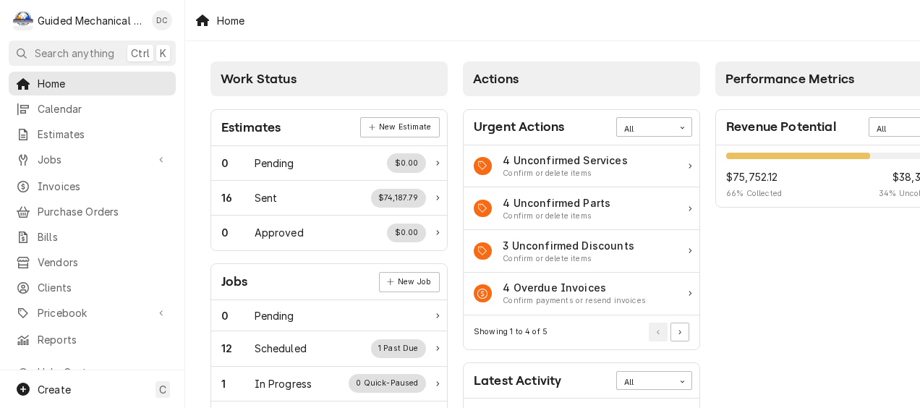
scroll to position [145, 0]
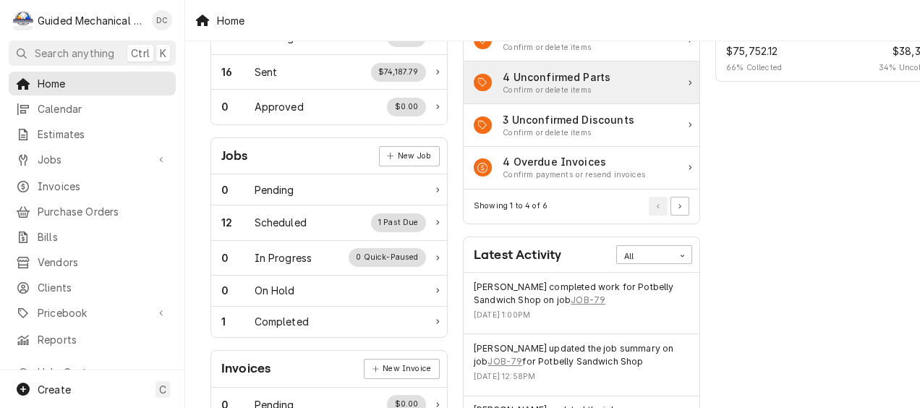
scroll to position [217, 0]
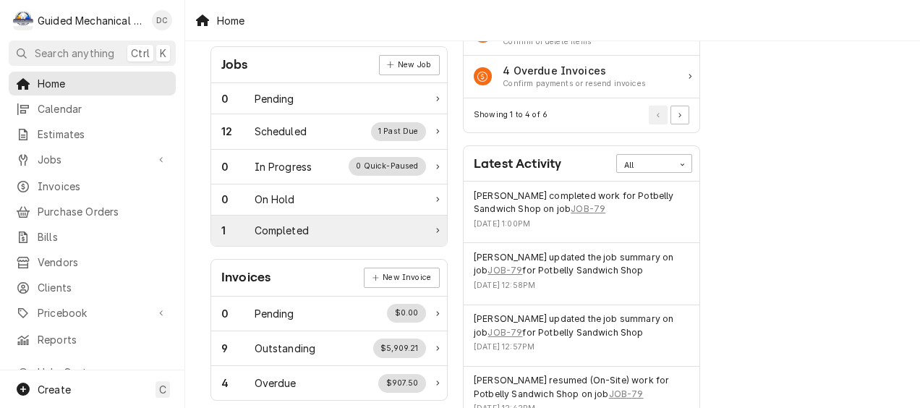
click at [320, 231] on div "1 Completed" at bounding box center [323, 230] width 205 height 15
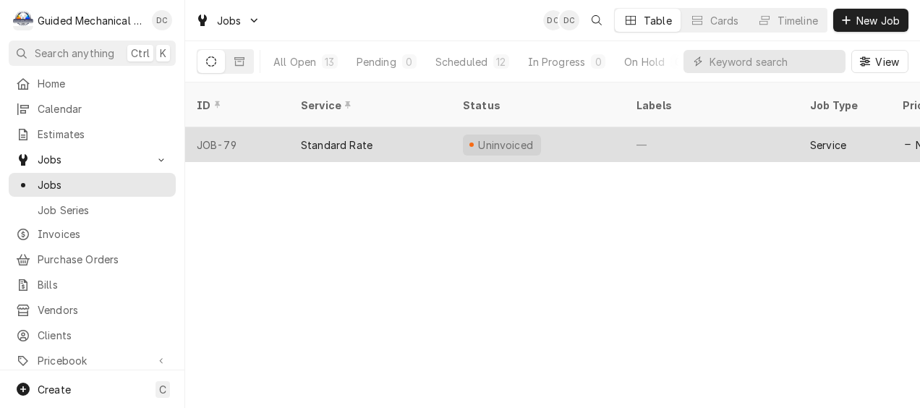
click at [412, 127] on div "Standard Rate" at bounding box center [370, 144] width 162 height 35
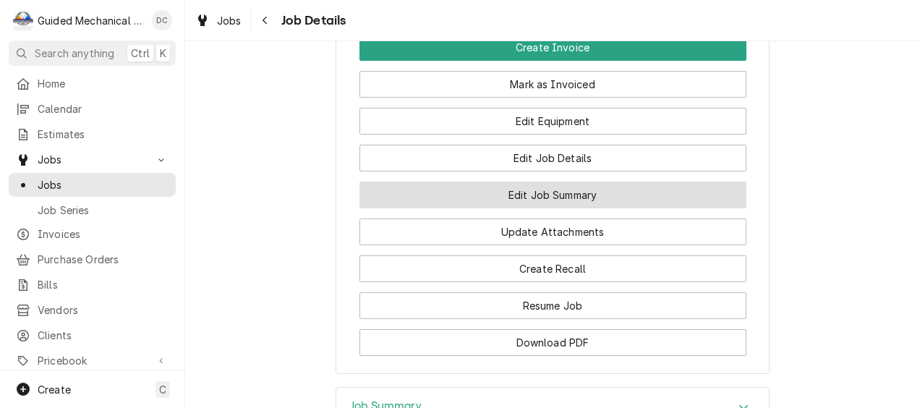
scroll to position [1302, 0]
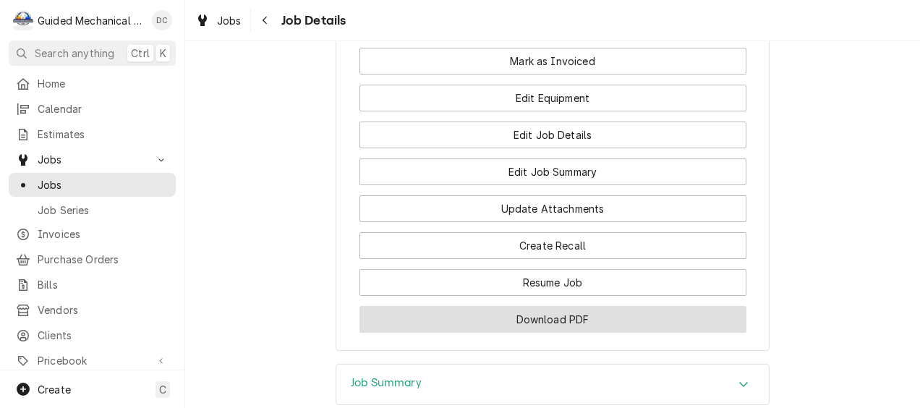
click at [611, 306] on button "Download PDF" at bounding box center [553, 319] width 387 height 27
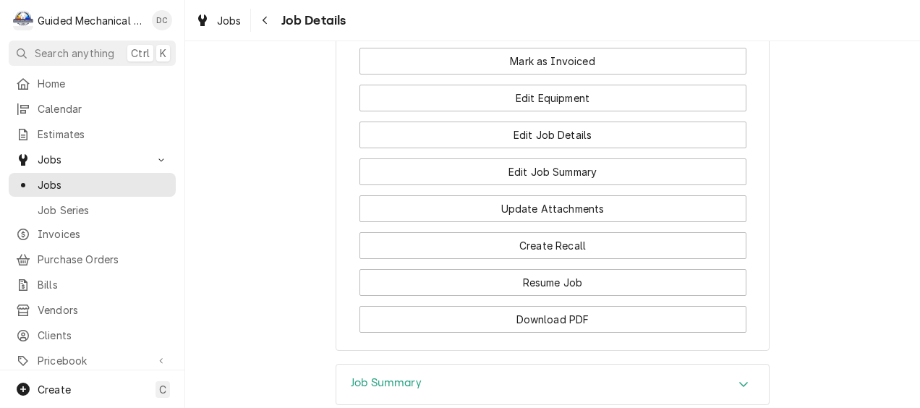
scroll to position [1085, 0]
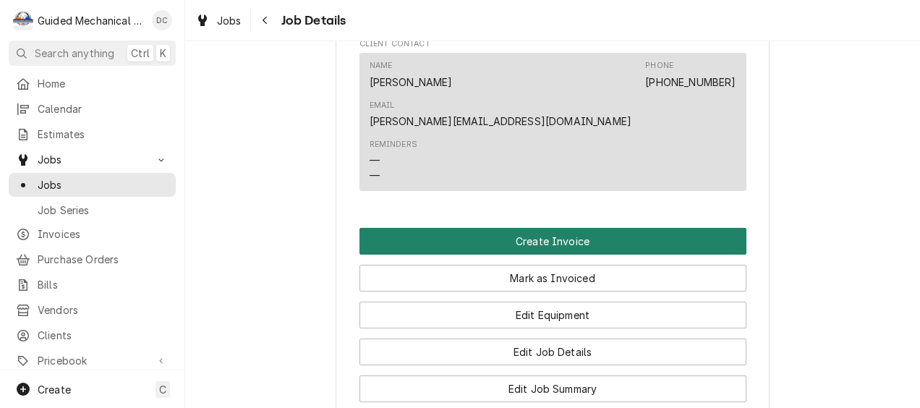
click at [498, 228] on button "Create Invoice" at bounding box center [553, 241] width 387 height 27
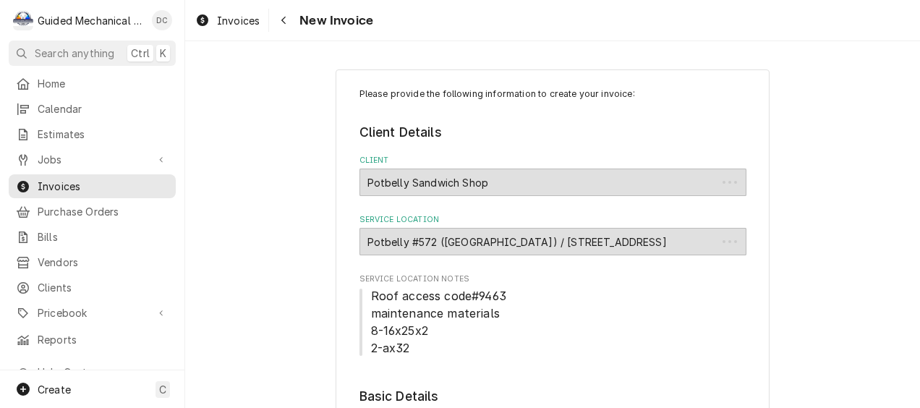
type textarea "x"
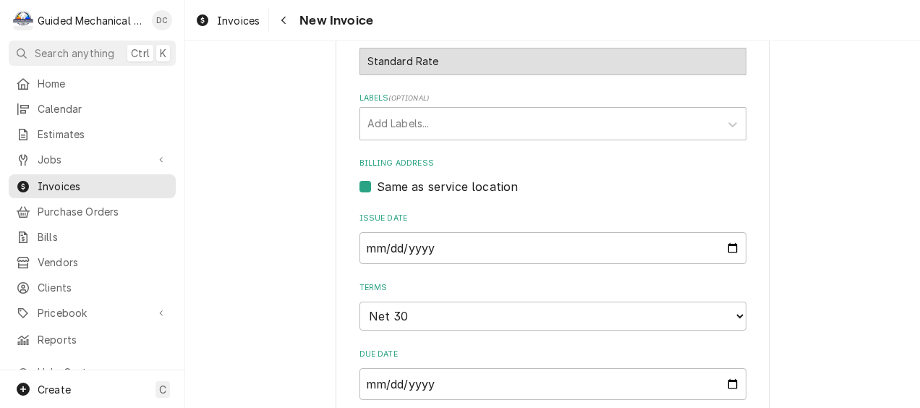
scroll to position [434, 0]
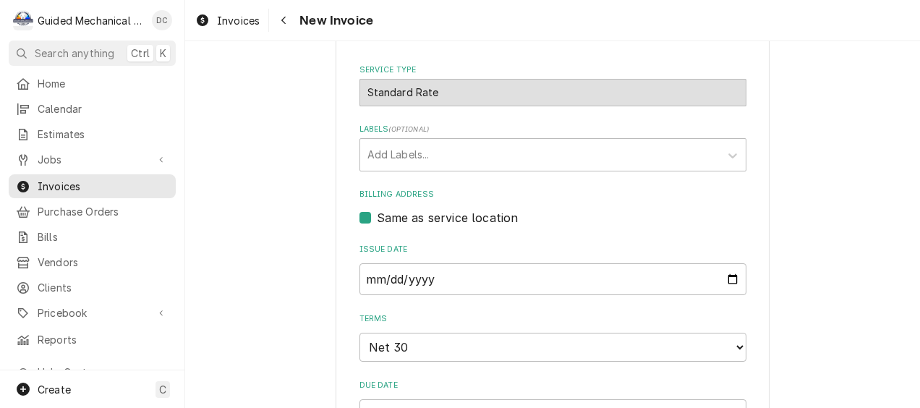
click at [377, 221] on label "Same as service location" at bounding box center [448, 217] width 142 height 17
click at [377, 221] on input "Same as service location" at bounding box center [570, 225] width 387 height 32
checkbox input "false"
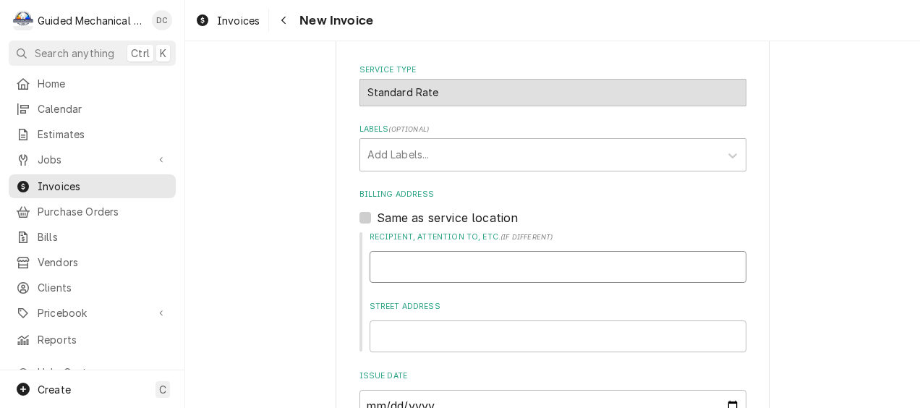
click at [402, 263] on input "Recipient, Attention To, etc. ( if different )" at bounding box center [558, 267] width 377 height 32
type textarea "x"
type input "H"
type textarea "x"
type input "Ho"
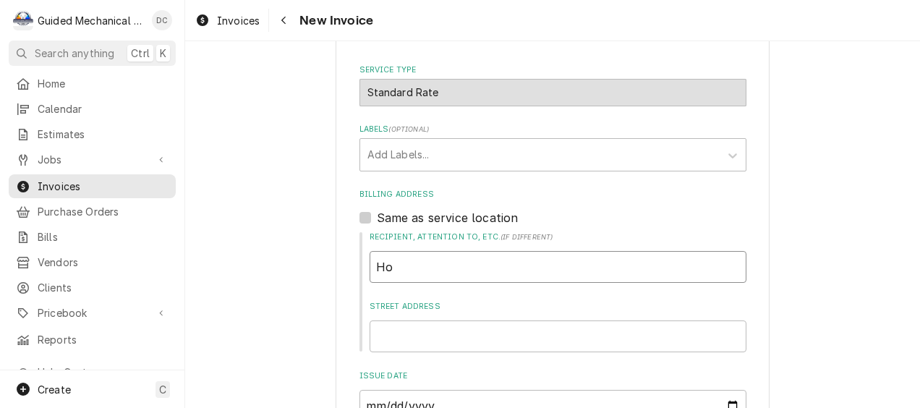
type textarea "x"
type input "Hos"
type textarea "x"
type input "Hosh"
type textarea "x"
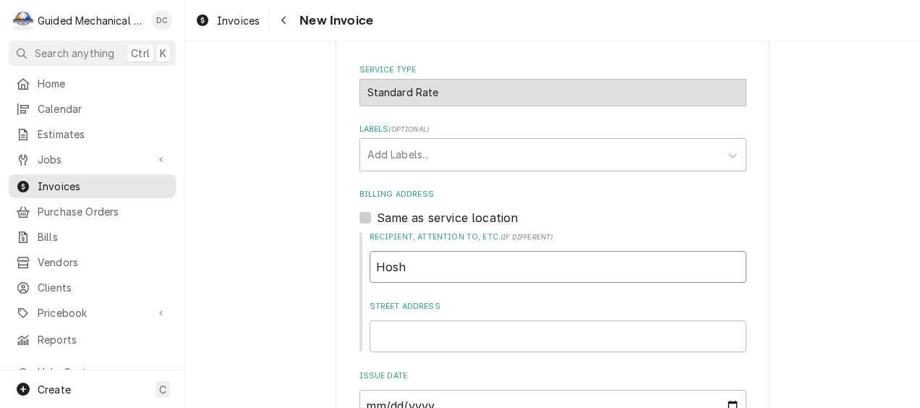
type input "Hoshi"
type textarea "x"
type input "Hoshiz"
type textarea "x"
type input "Hoshiza"
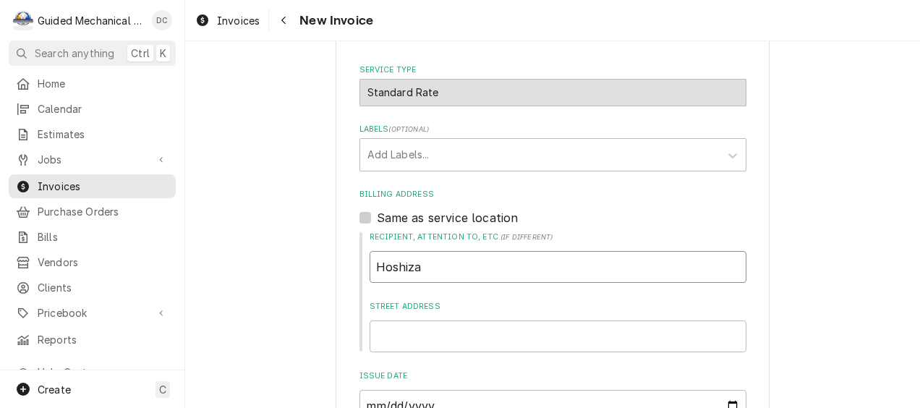
type textarea "x"
type input "Hoshizak"
type textarea "x"
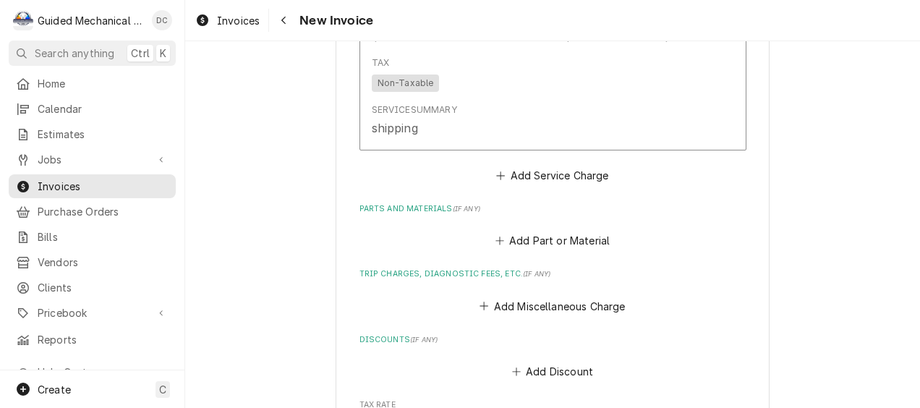
scroll to position [1654, 0]
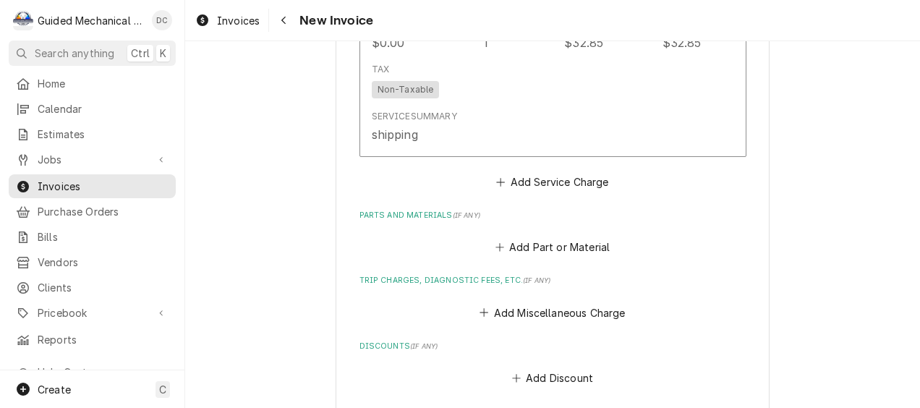
type input "Hoshizaki"
click at [572, 237] on button "Add Part or Material" at bounding box center [552, 247] width 119 height 20
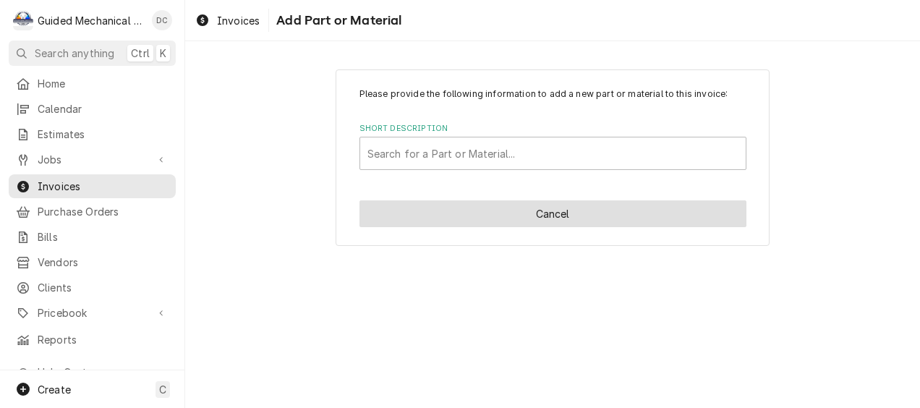
click at [440, 216] on button "Cancel" at bounding box center [553, 213] width 387 height 27
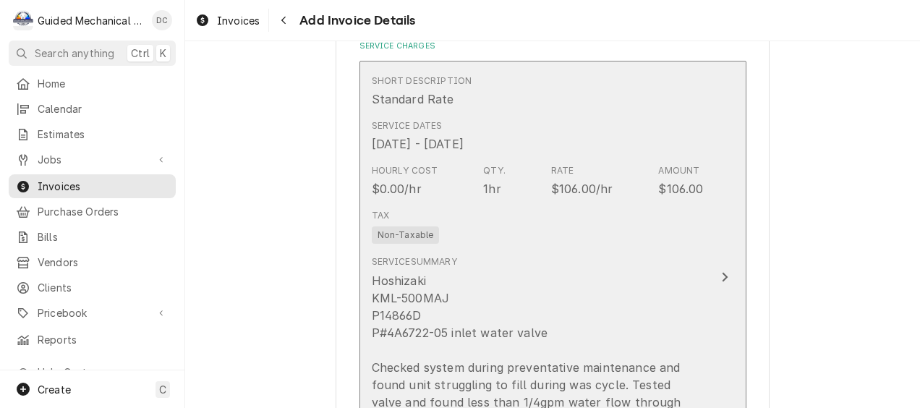
scroll to position [1276, 0]
click at [724, 271] on div "Update Line Item" at bounding box center [724, 276] width 19 height 17
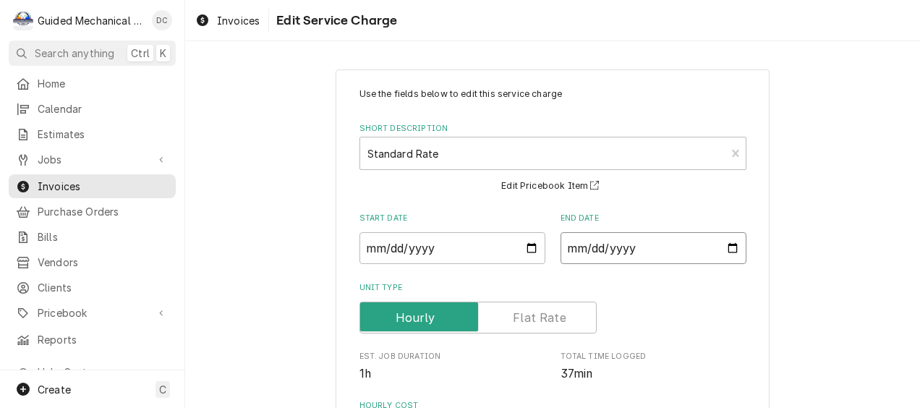
click at [729, 249] on input "2025-09-26" at bounding box center [654, 248] width 186 height 32
type textarea "x"
type input "2025-09-19"
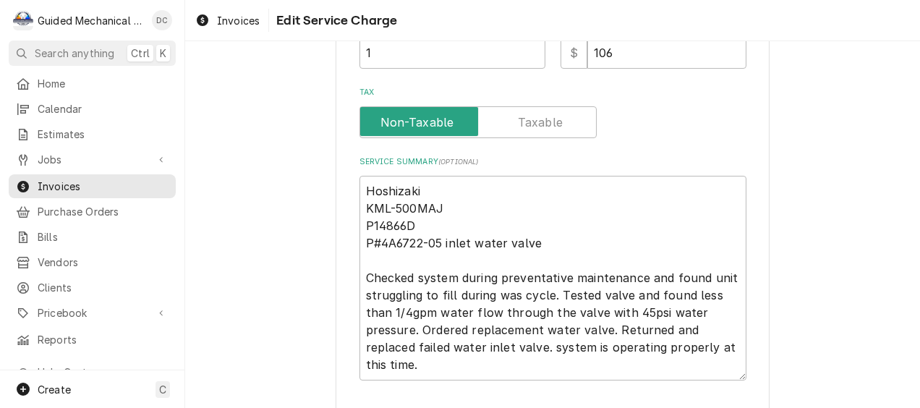
scroll to position [550, 0]
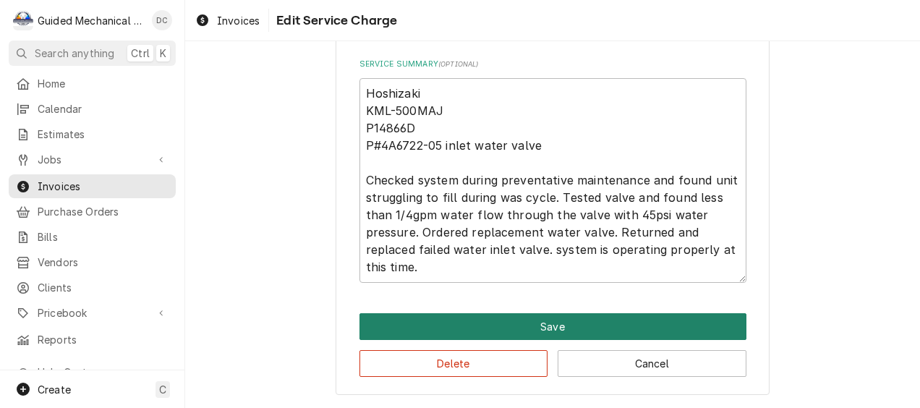
click at [572, 329] on button "Save" at bounding box center [553, 326] width 387 height 27
type textarea "x"
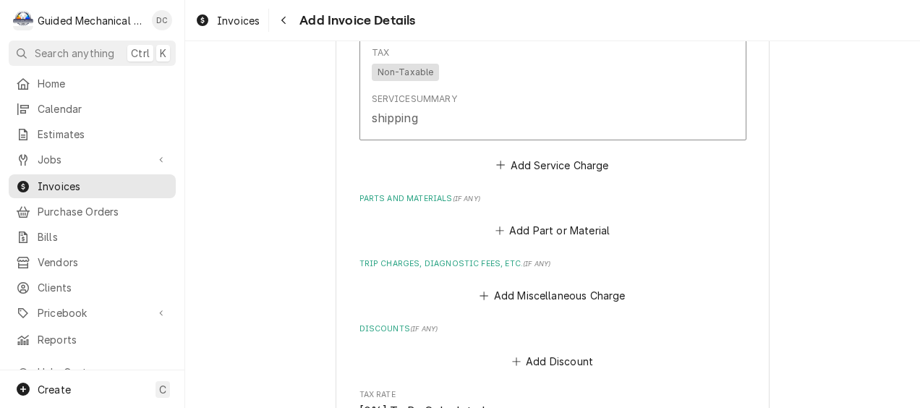
scroll to position [1838, 0]
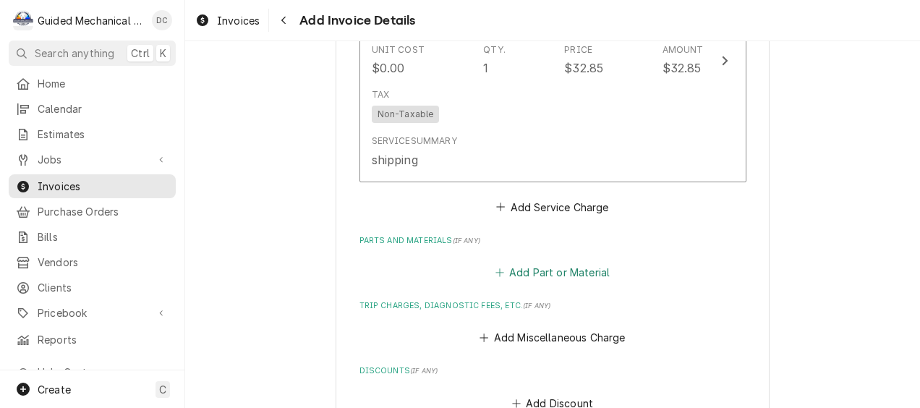
click at [586, 262] on button "Add Part or Material" at bounding box center [552, 272] width 119 height 20
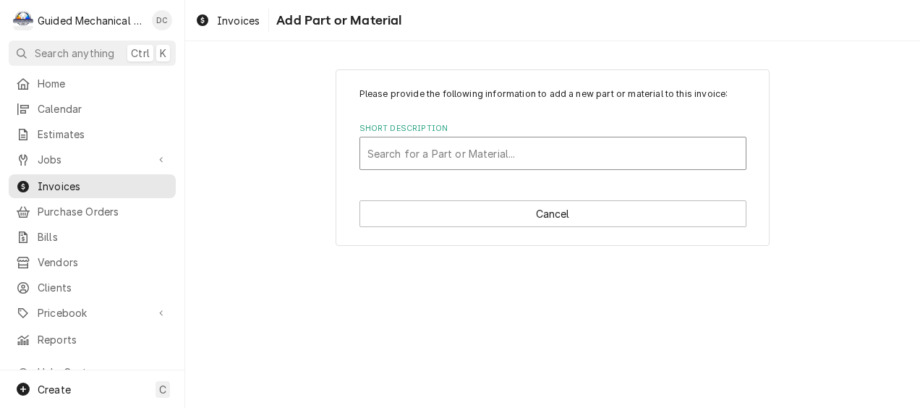
click at [569, 145] on div "Short Description" at bounding box center [553, 153] width 371 height 26
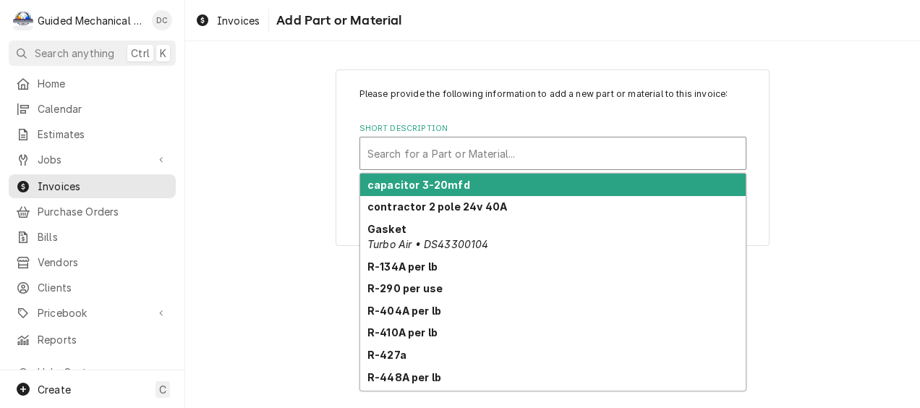
click at [603, 146] on div "Short Description" at bounding box center [553, 153] width 371 height 26
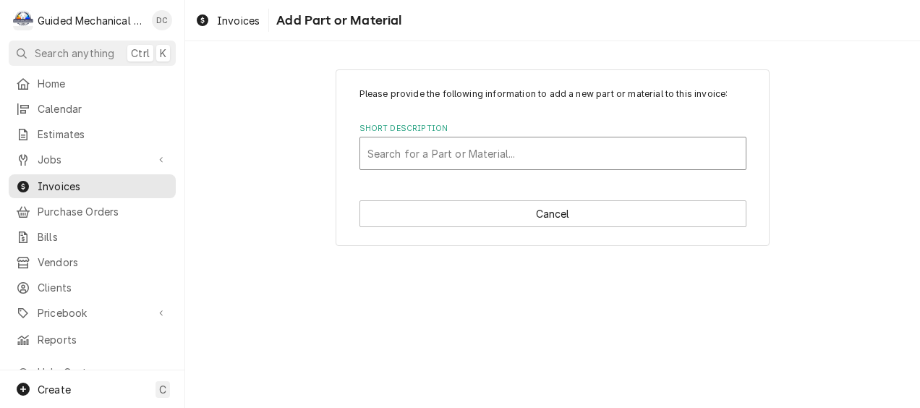
click at [561, 155] on div "Short Description" at bounding box center [553, 153] width 371 height 26
type input "warranty part"
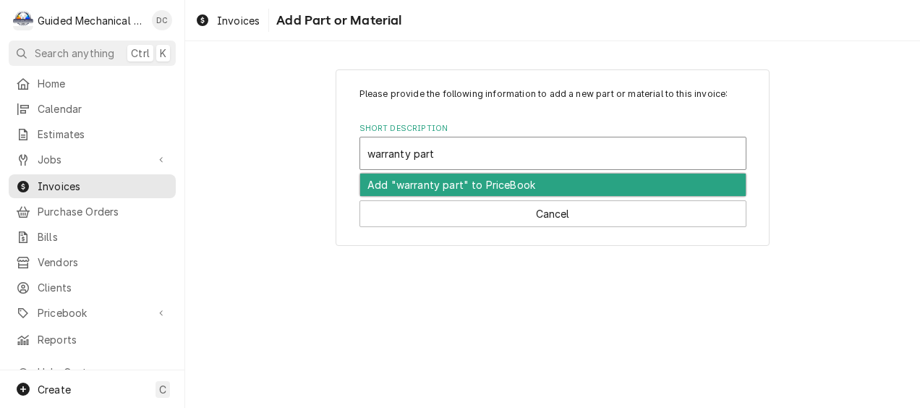
click at [569, 186] on div "Add "warranty part" to PriceBook" at bounding box center [553, 185] width 386 height 22
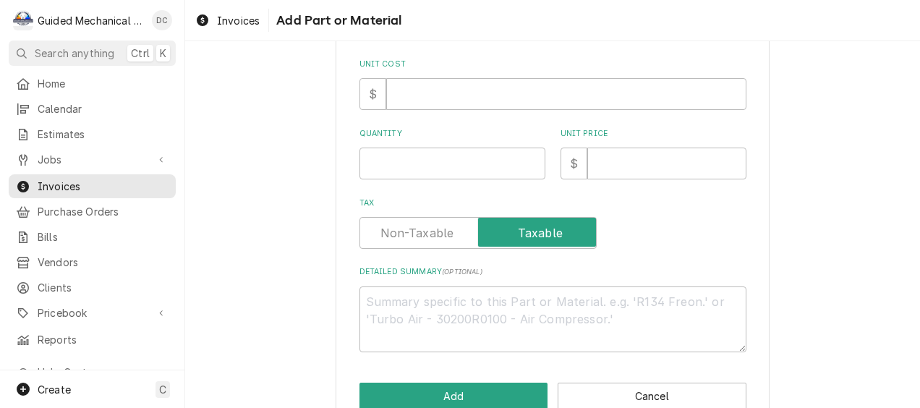
scroll to position [272, 0]
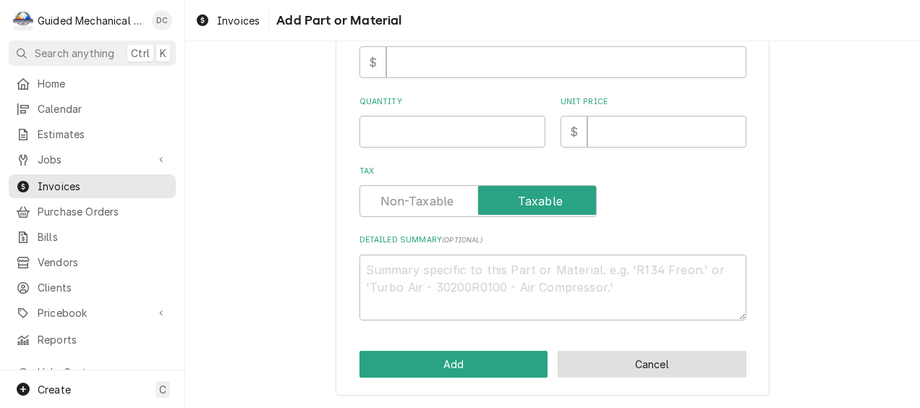
click at [708, 368] on button "Cancel" at bounding box center [652, 364] width 189 height 27
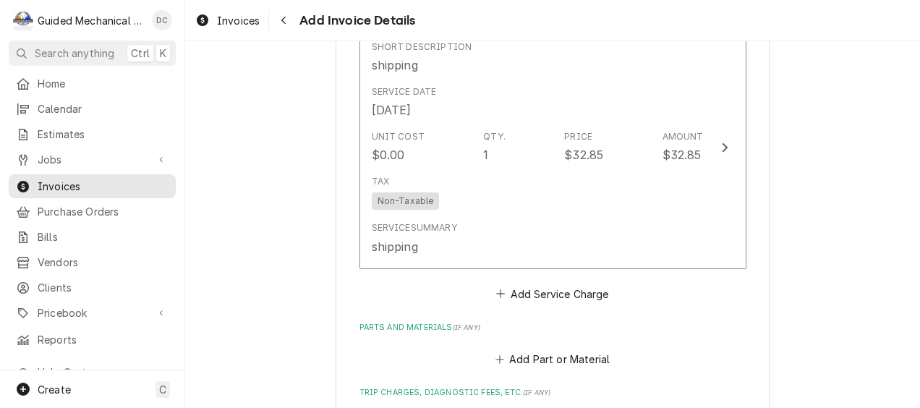
scroll to position [1893, 0]
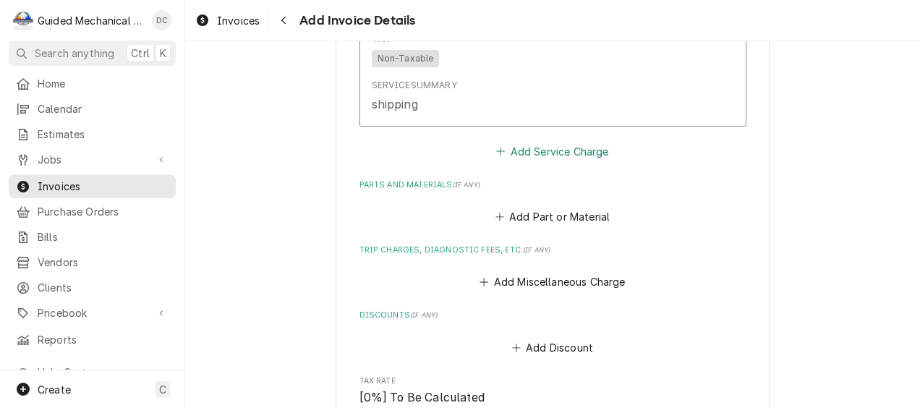
click at [532, 141] on button "Add Service Charge" at bounding box center [552, 151] width 117 height 20
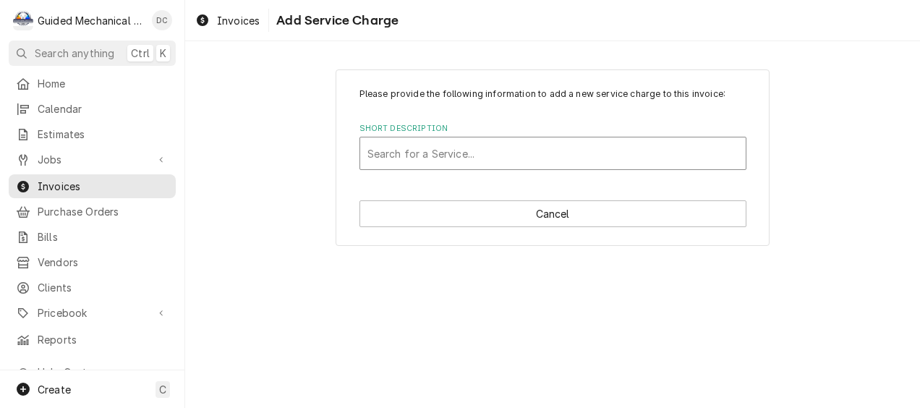
click at [525, 153] on div "Short Description" at bounding box center [553, 153] width 371 height 26
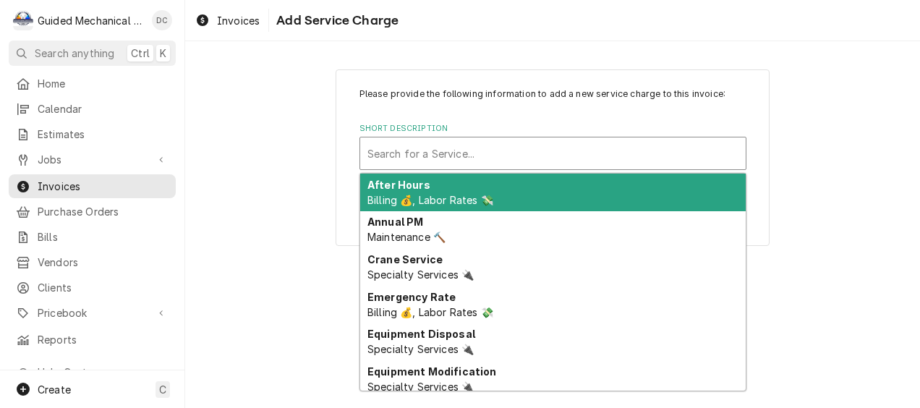
click at [341, 166] on div "Please provide the following information to add a new service charge to this in…" at bounding box center [553, 157] width 434 height 177
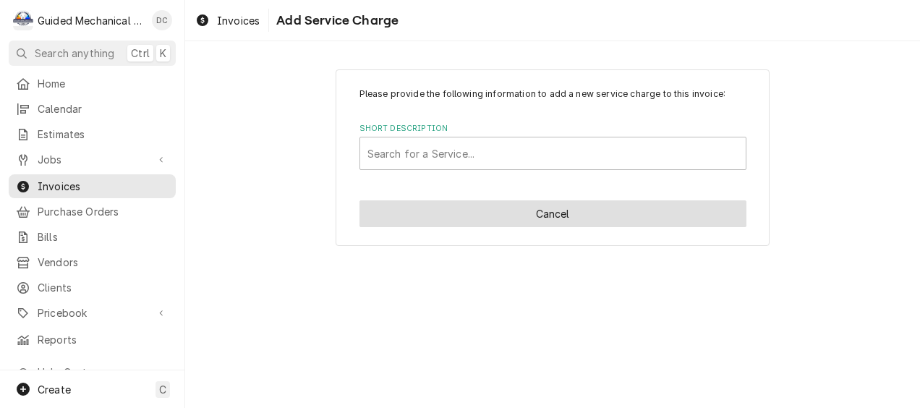
click at [420, 216] on button "Cancel" at bounding box center [553, 213] width 387 height 27
type textarea "x"
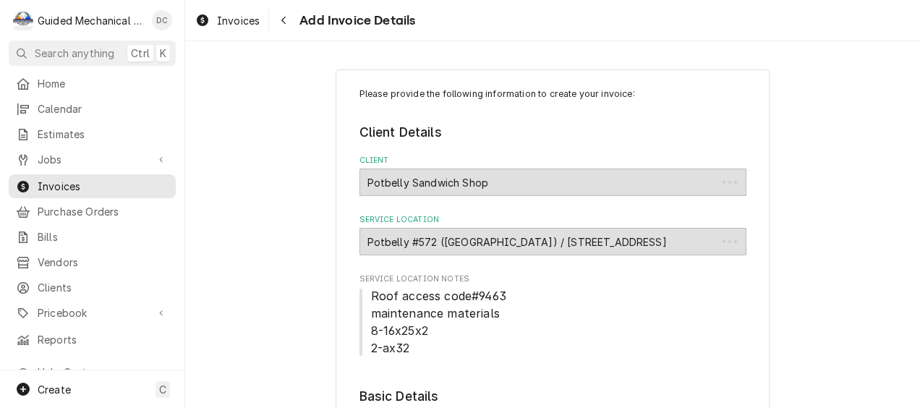
scroll to position [1877, 0]
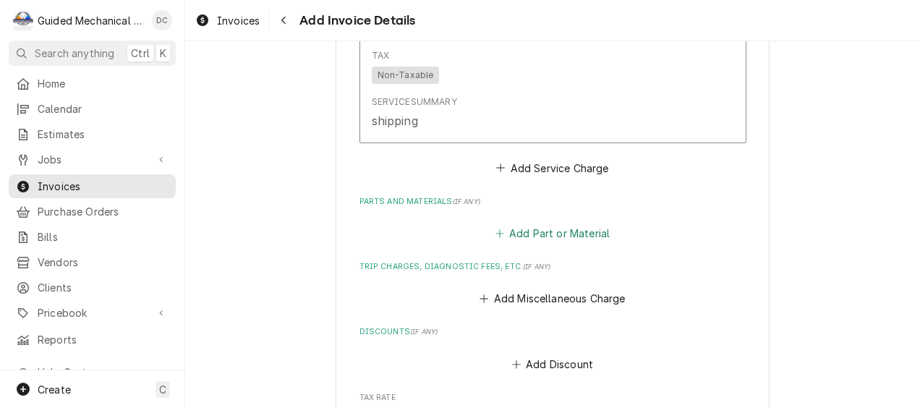
click at [583, 223] on button "Add Part or Material" at bounding box center [552, 233] width 119 height 20
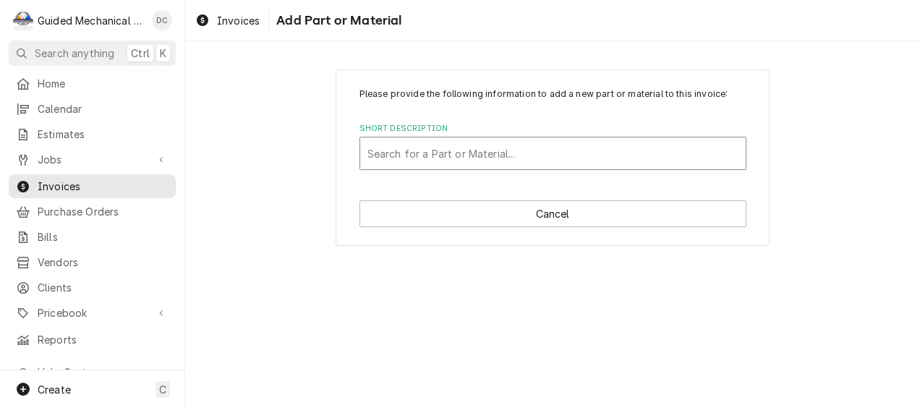
click at [559, 146] on div "Short Description" at bounding box center [553, 153] width 371 height 26
type input "warranty part"
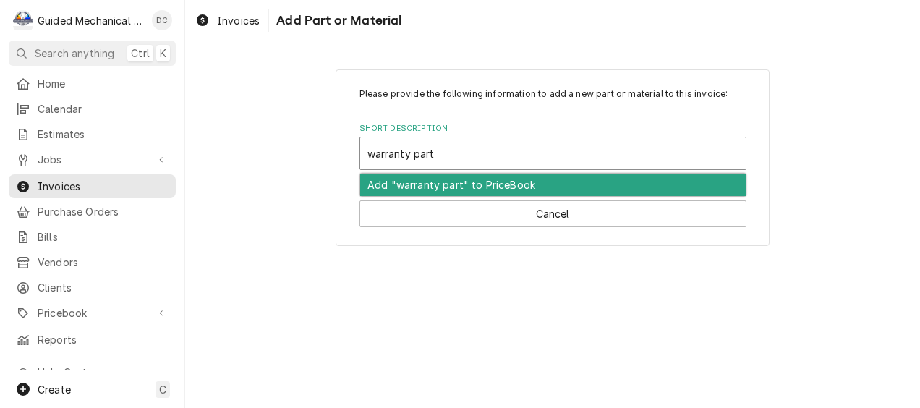
click at [530, 177] on div "Add "warranty part" to PriceBook" at bounding box center [553, 185] width 386 height 22
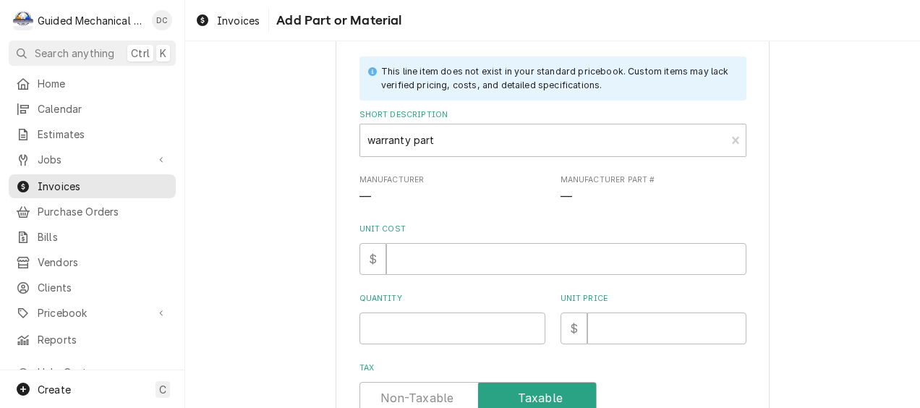
scroll to position [145, 0]
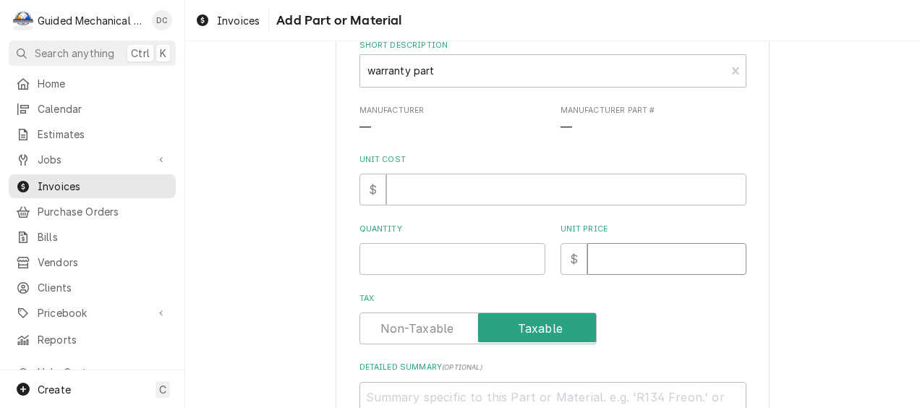
click at [613, 250] on input "Unit Price" at bounding box center [666, 259] width 159 height 32
type textarea "x"
type input "5"
type textarea "x"
type input "51"
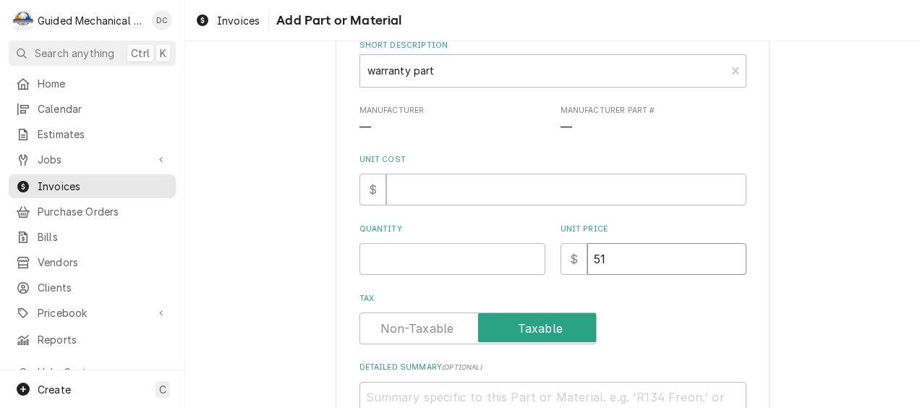
type textarea "x"
type input "51.0"
type textarea "x"
type input "51.07"
click at [480, 259] on input "Quantity" at bounding box center [453, 259] width 186 height 32
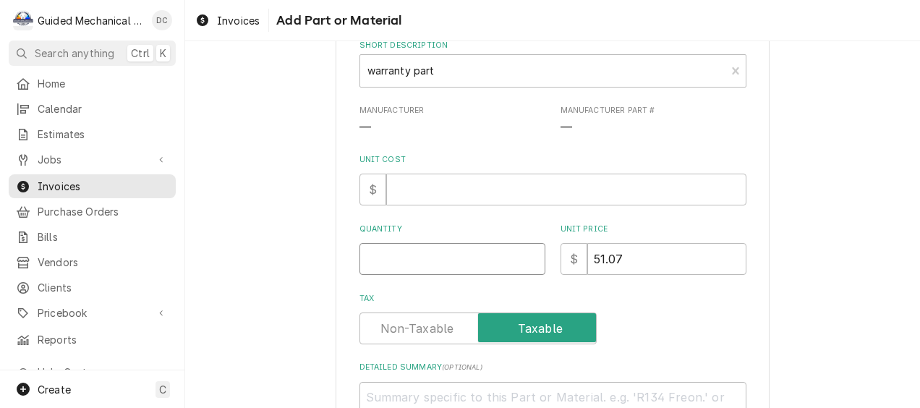
type textarea "x"
type input "1"
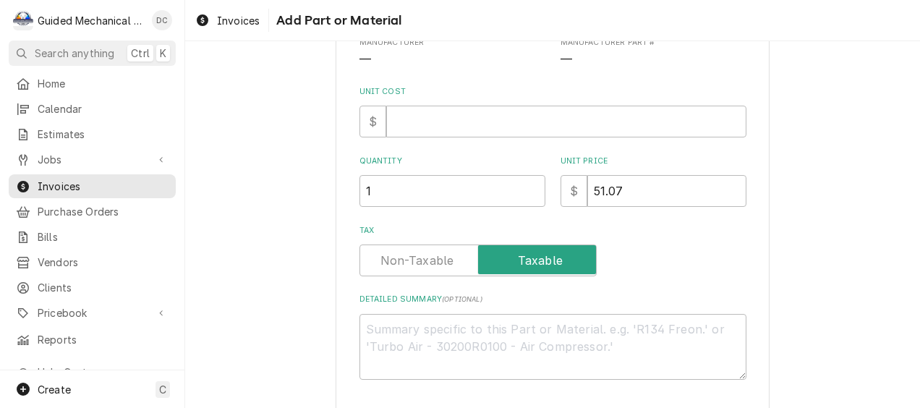
scroll to position [272, 0]
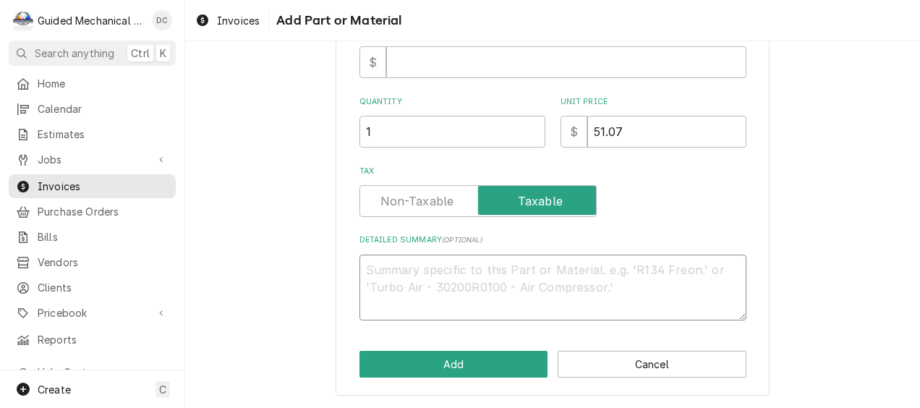
click at [477, 272] on textarea "Detailed Summary ( optional )" at bounding box center [553, 288] width 387 height 66
paste textarea "4A6722-05"
type textarea "x"
type textarea "4A6722-05"
type textarea "x"
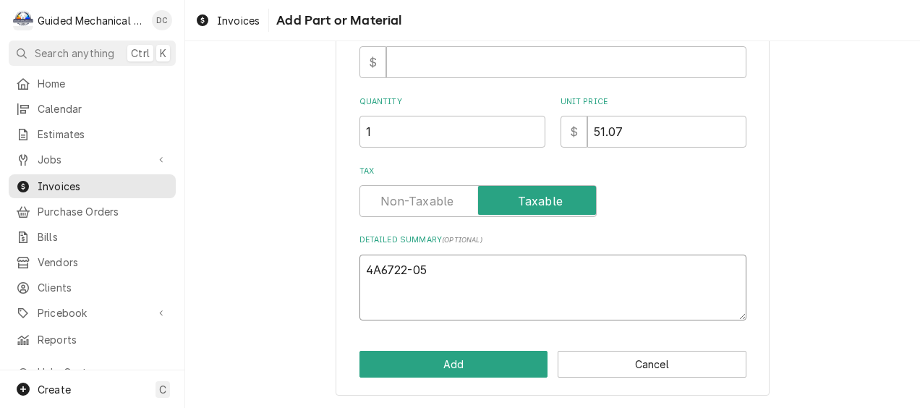
type textarea "4A6722-05"
type textarea "x"
type textarea "4A6722-05 w"
type textarea "x"
type textarea "4A6722-05 wa"
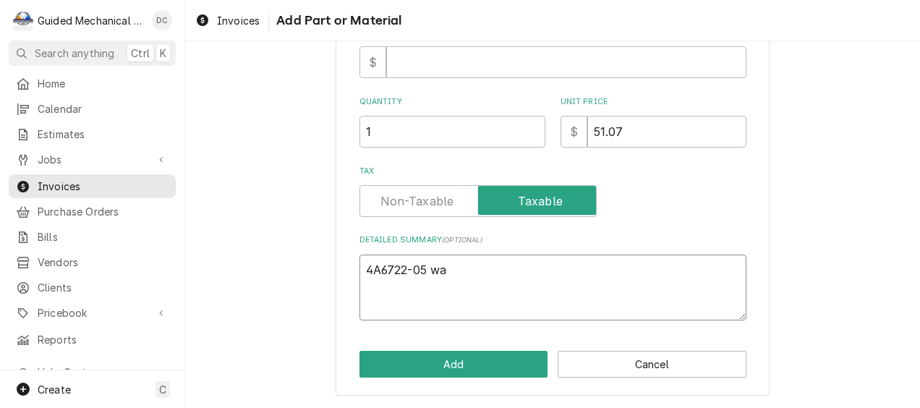
type textarea "x"
type textarea "4A6722-05 wat"
type textarea "x"
type textarea "4A6722-05 wate"
type textarea "x"
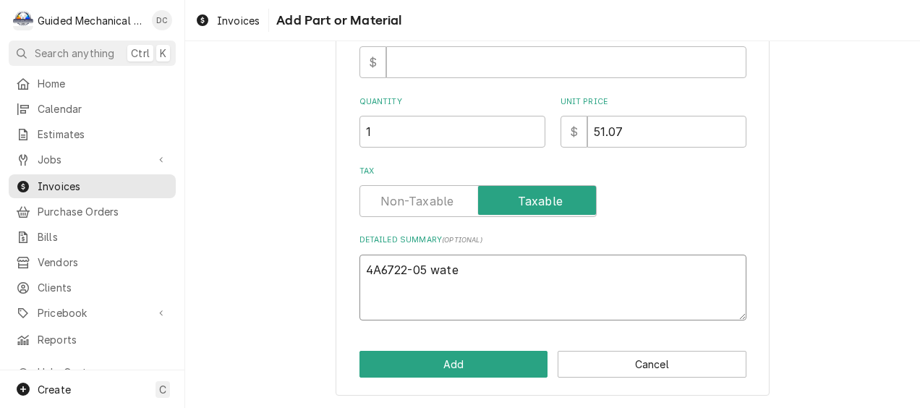
type textarea "4A6722-05 water"
type textarea "x"
type textarea "4A6722-05 water"
type textarea "x"
type textarea "4A6722-05 water v"
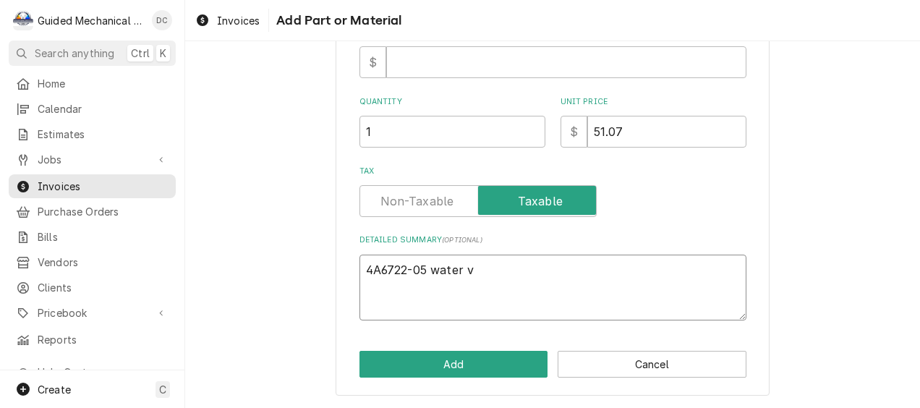
type textarea "x"
type textarea "4A6722-05 water va"
type textarea "x"
type textarea "4A6722-05 water val"
type textarea "x"
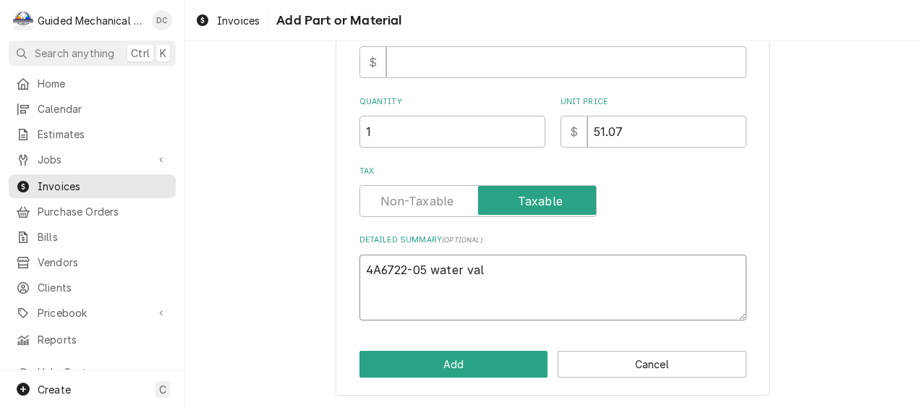
type textarea "4A6722-05 water valv"
type textarea "x"
type textarea "4A6722-05 water valve"
click at [436, 200] on label "Tax" at bounding box center [478, 201] width 237 height 32
click at [436, 200] on input "Tax" at bounding box center [478, 201] width 224 height 32
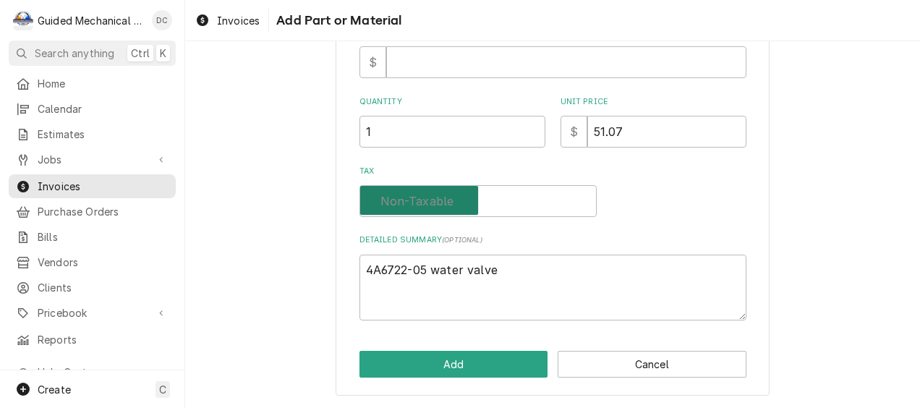
checkbox input "false"
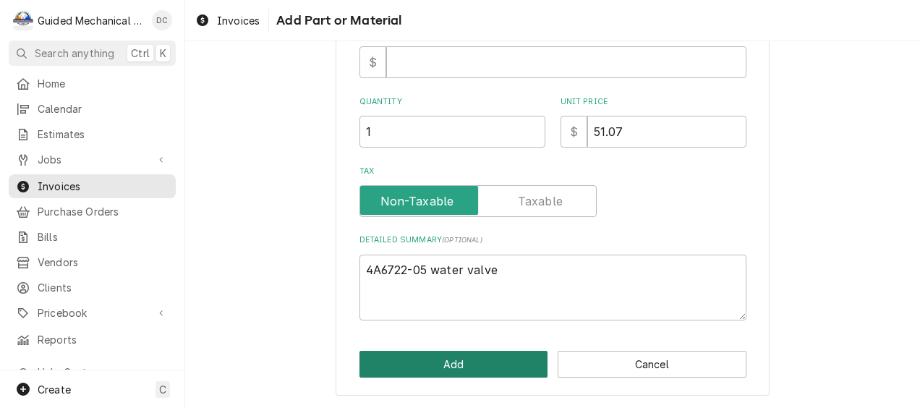
click at [529, 352] on button "Add" at bounding box center [454, 364] width 189 height 27
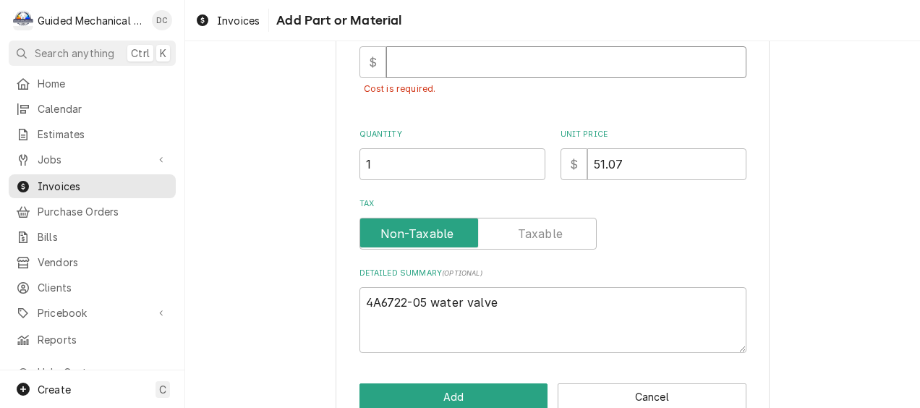
click at [515, 64] on input "Unit Cost" at bounding box center [566, 62] width 360 height 32
type textarea "x"
type input "5"
type textarea "x"
type input "51"
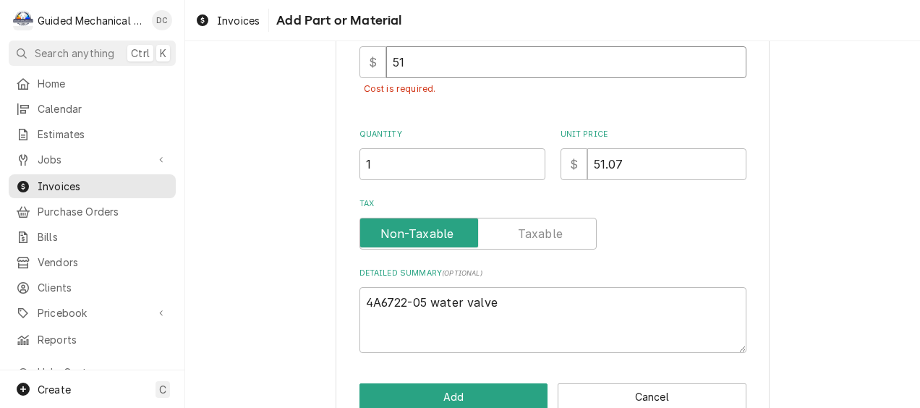
type textarea "x"
type input "51.0"
type textarea "x"
type input "51.07"
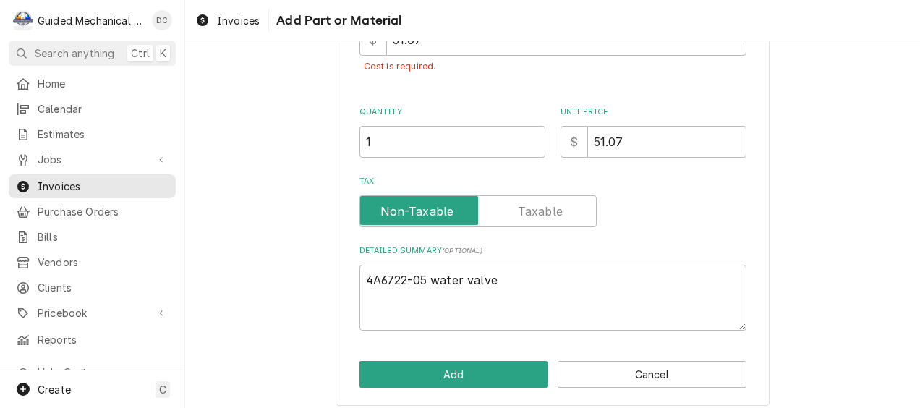
scroll to position [305, 0]
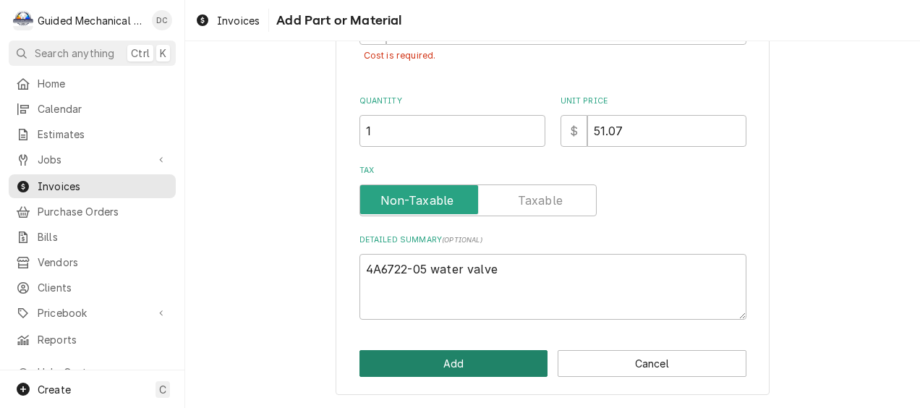
click at [504, 370] on button "Add" at bounding box center [454, 363] width 189 height 27
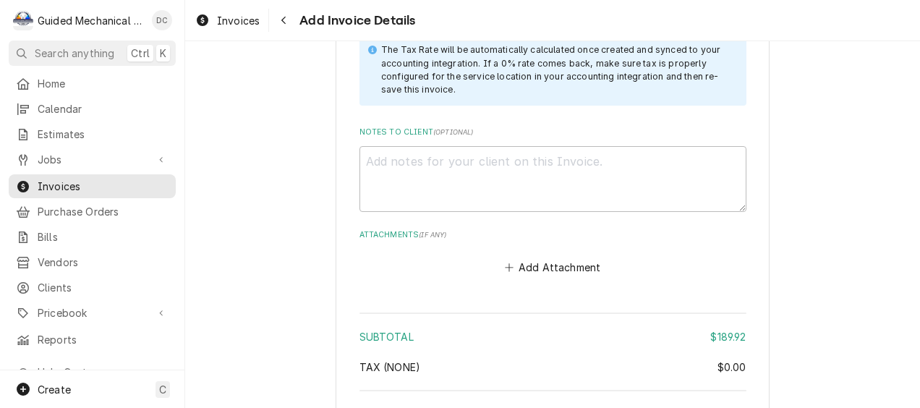
scroll to position [2727, 0]
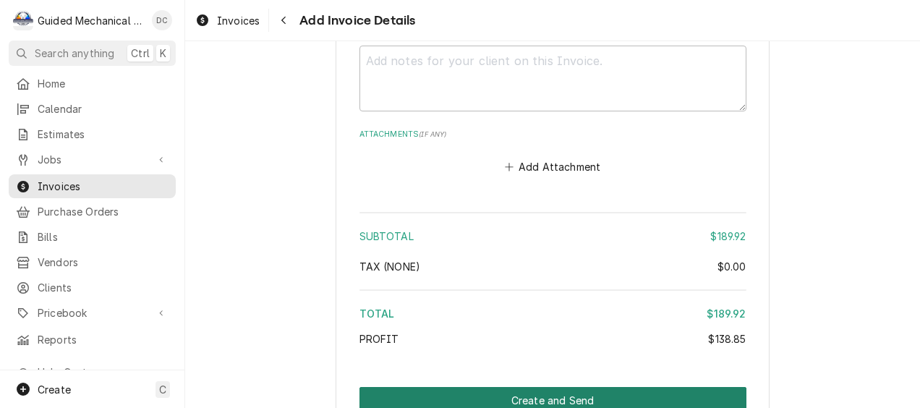
click at [601, 387] on button "Create and Send" at bounding box center [553, 400] width 387 height 27
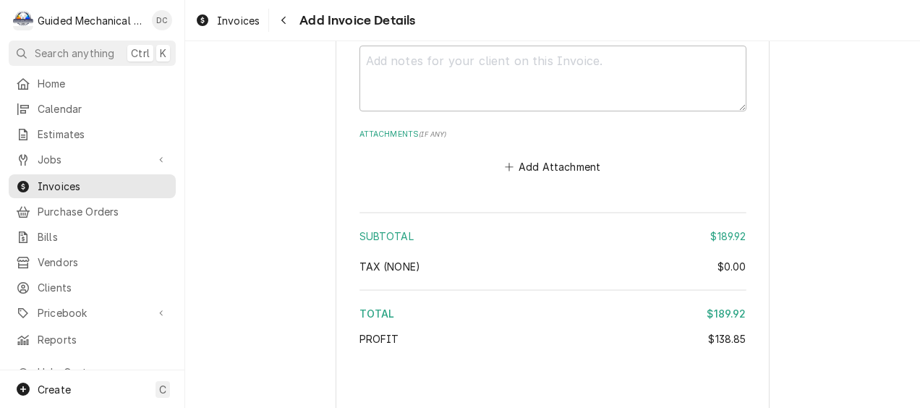
type textarea "x"
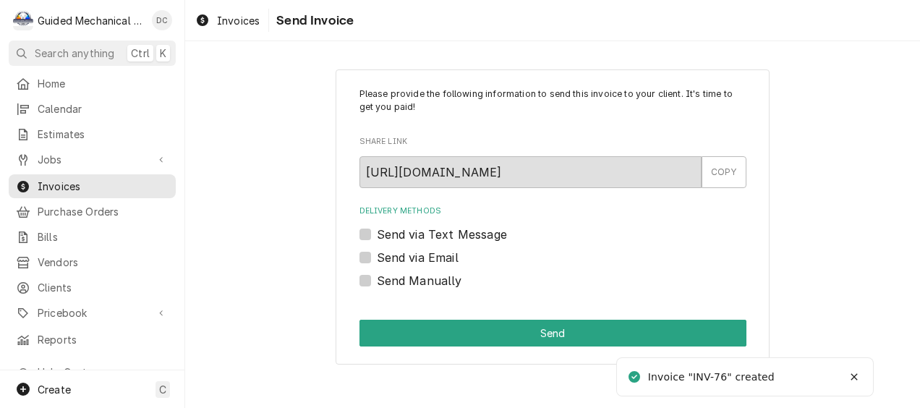
click at [377, 280] on label "Send Manually" at bounding box center [419, 280] width 85 height 17
click at [377, 280] on input "Send Manually" at bounding box center [570, 288] width 387 height 32
checkbox input "true"
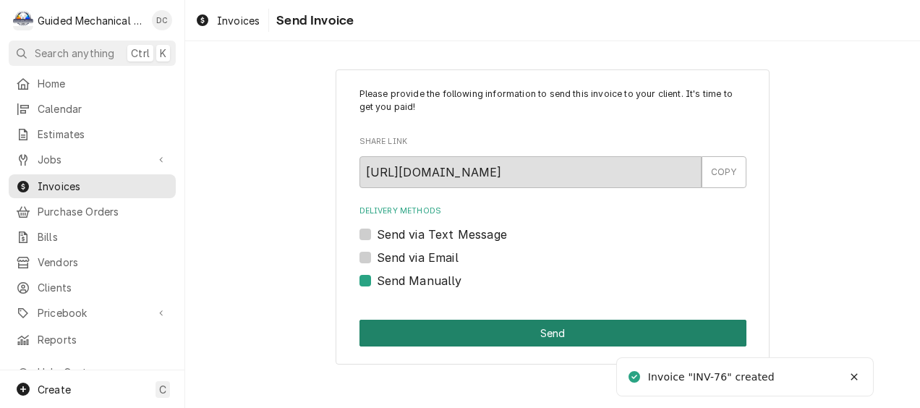
click at [406, 328] on button "Send" at bounding box center [553, 333] width 387 height 27
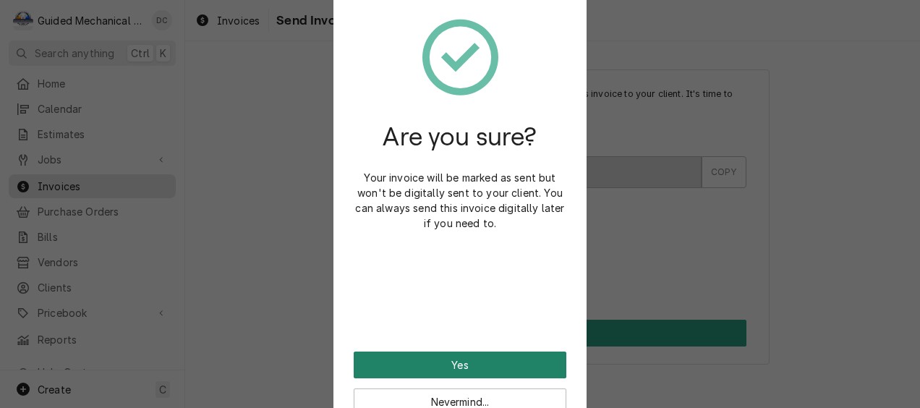
click at [492, 356] on button "Yes" at bounding box center [460, 365] width 213 height 27
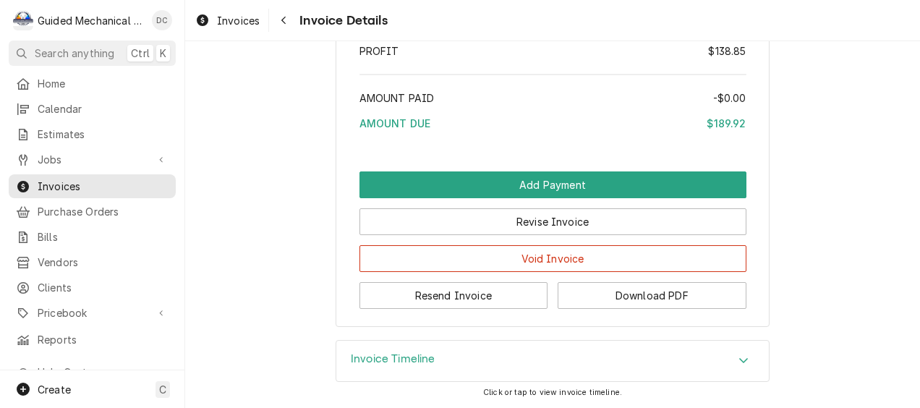
scroll to position [2560, 0]
click at [658, 289] on button "Download PDF" at bounding box center [652, 295] width 189 height 27
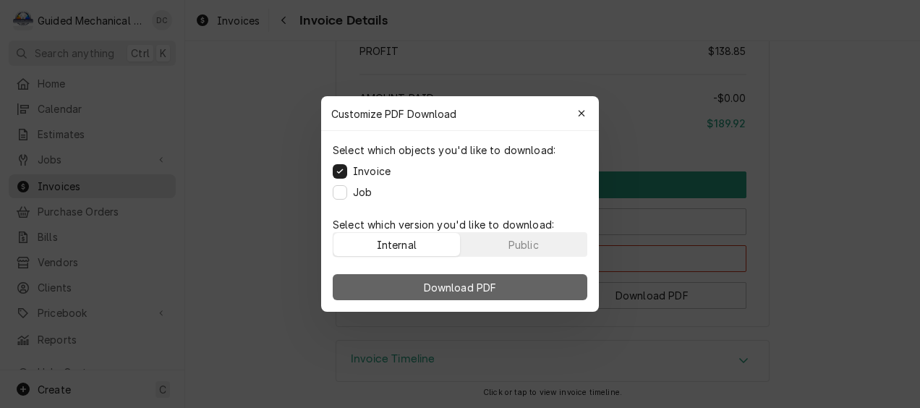
click at [540, 285] on button "Download PDF" at bounding box center [460, 287] width 255 height 26
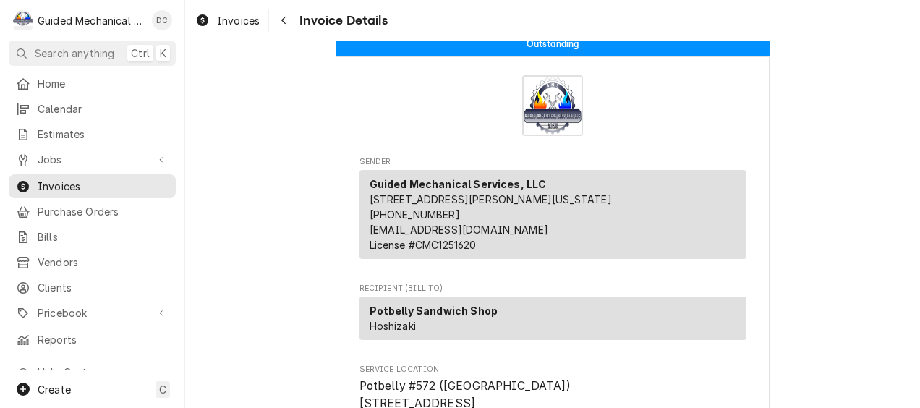
scroll to position [0, 0]
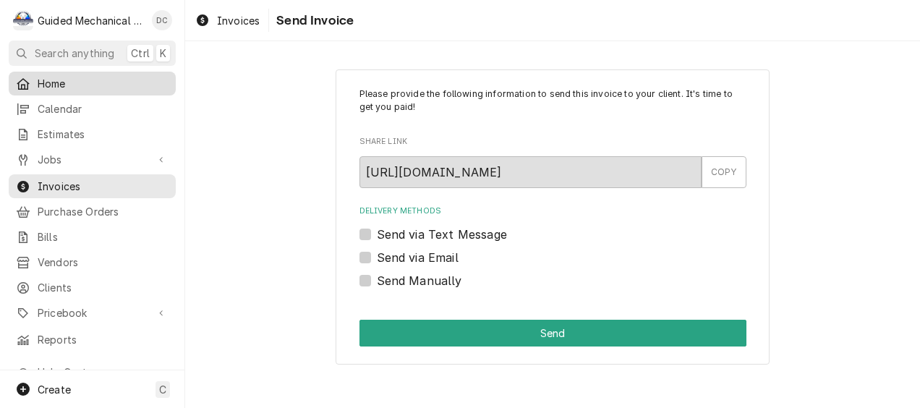
click at [43, 82] on span "Home" at bounding box center [103, 83] width 131 height 15
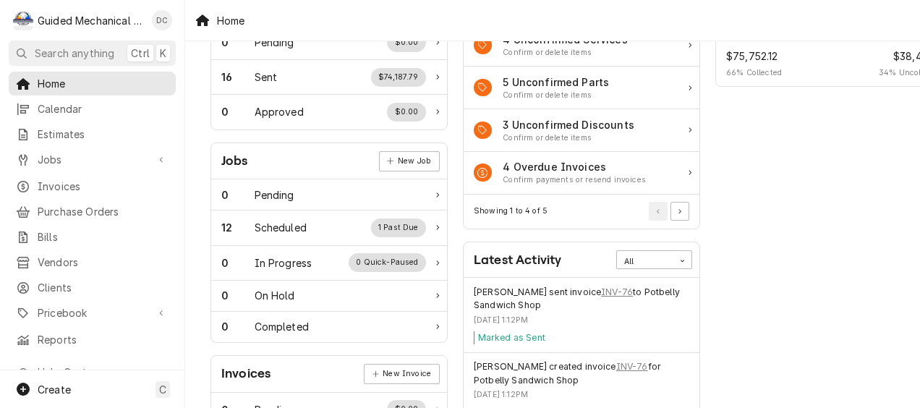
scroll to position [145, 0]
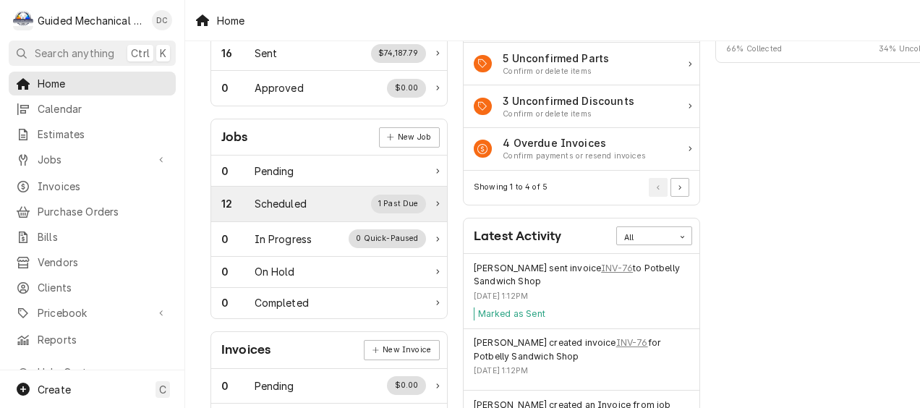
click at [306, 205] on div "12 Scheduled 1 Past Due" at bounding box center [323, 204] width 205 height 19
